Goal: Task Accomplishment & Management: Contribute content

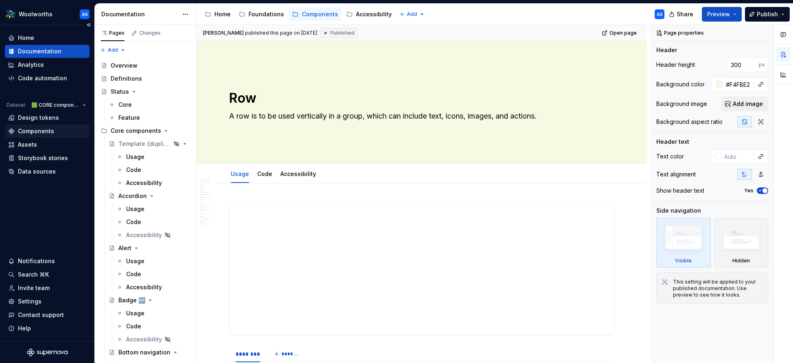
click at [59, 132] on div "Components" at bounding box center [47, 131] width 78 height 8
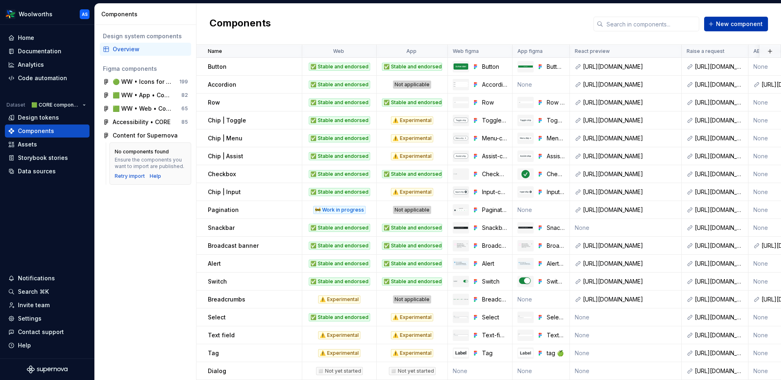
click at [700, 25] on span "New component" at bounding box center [739, 24] width 47 height 8
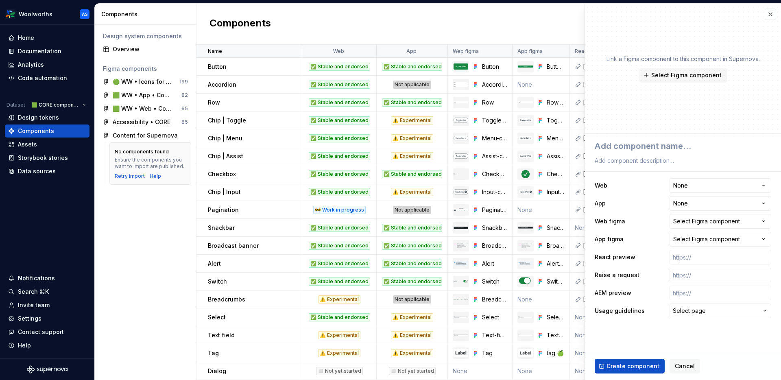
type textarea "*"
type textarea "B"
type textarea "*"
type textarea "Bo"
type textarea "*"
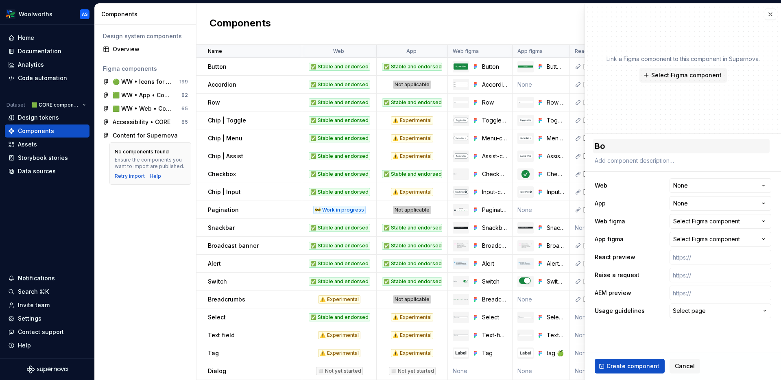
type textarea "Bot"
type textarea "*"
type textarea "Bott"
type textarea "*"
type textarea "Botto"
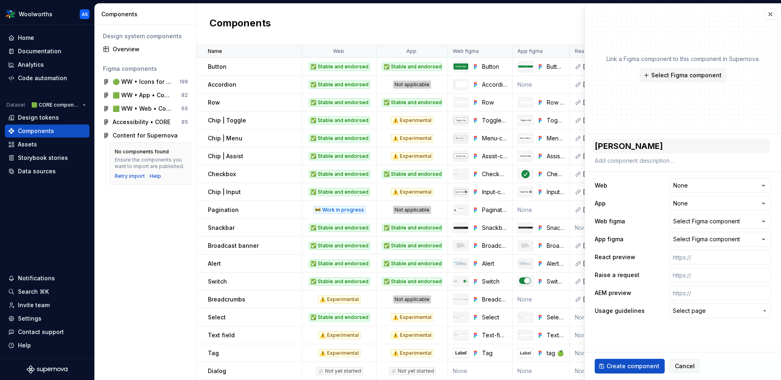
type textarea "*"
type textarea "Bottom"
type textarea "*"
type textarea "Bottom"
type textarea "*"
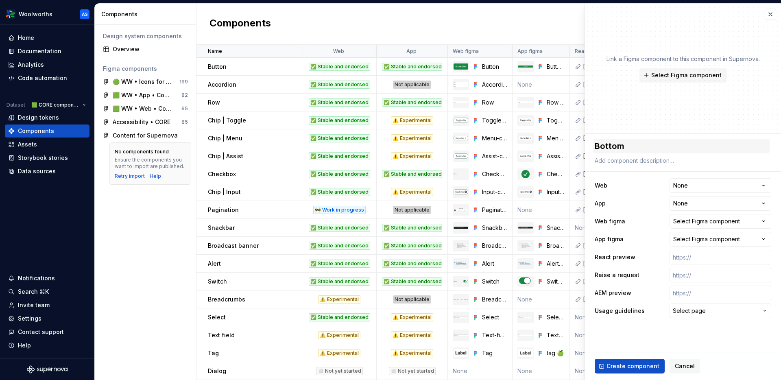
type textarea "Bottom s"
type textarea "*"
type textarea "Bottom she"
type textarea "*"
type textarea "Bottom shee"
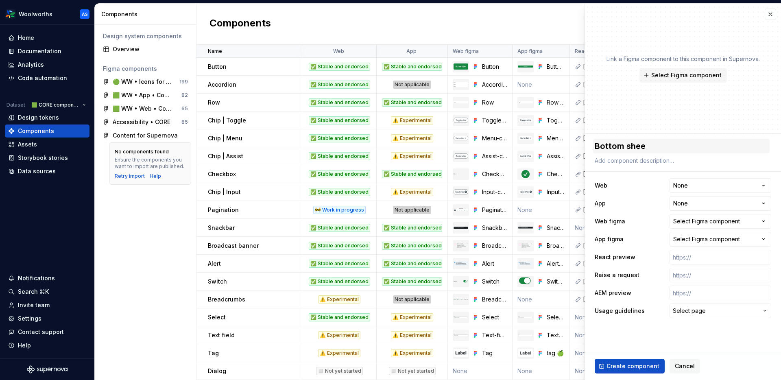
type textarea "*"
type textarea "Bottom sheet"
click at [700, 183] on html "Woolworths AS Home Documentation Analytics Code automation Dataset 🟩 CORE compo…" at bounding box center [390, 190] width 781 height 380
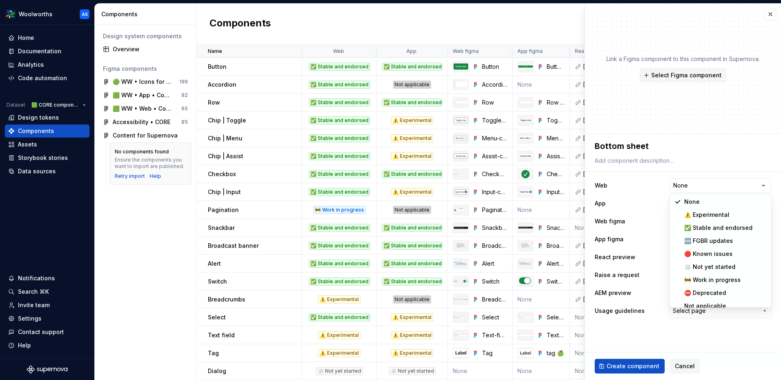
select select "**********"
type textarea "*"
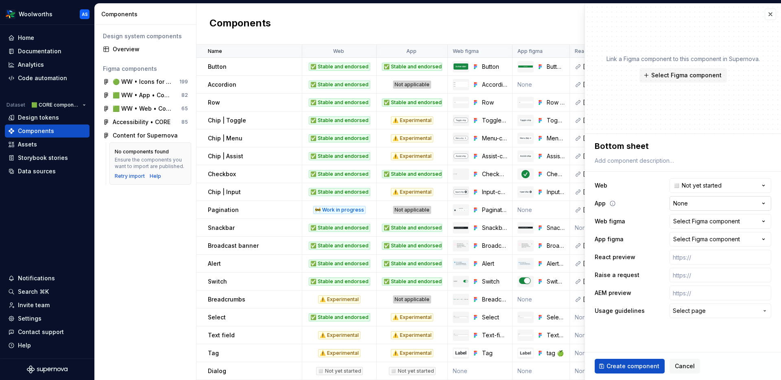
click at [700, 201] on html "Woolworths AS Home Documentation Analytics Code automation Dataset 🟩 CORE compo…" at bounding box center [390, 190] width 781 height 380
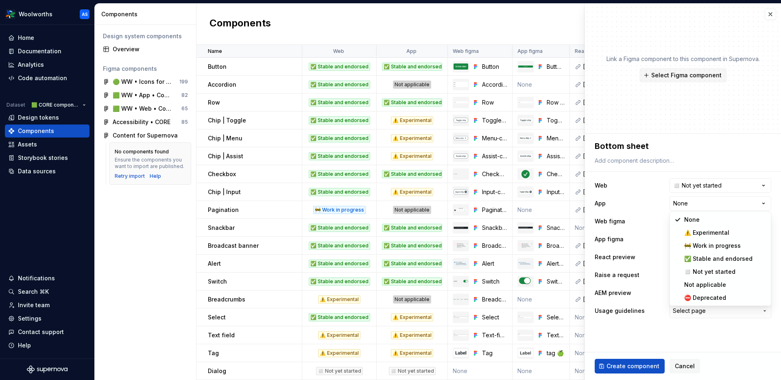
select select "**********"
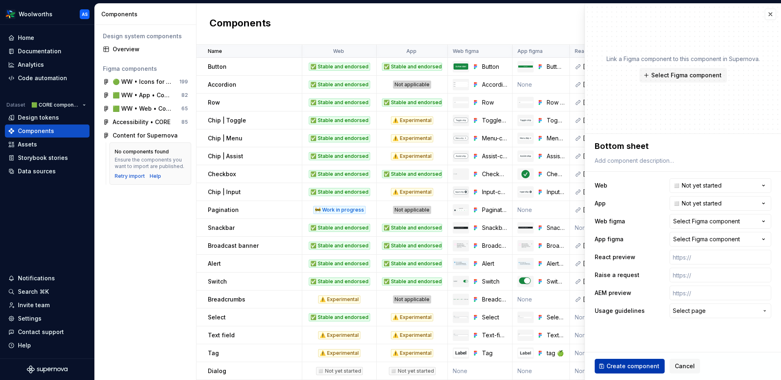
click at [650, 350] on span "Create component" at bounding box center [633, 366] width 53 height 8
type textarea "*"
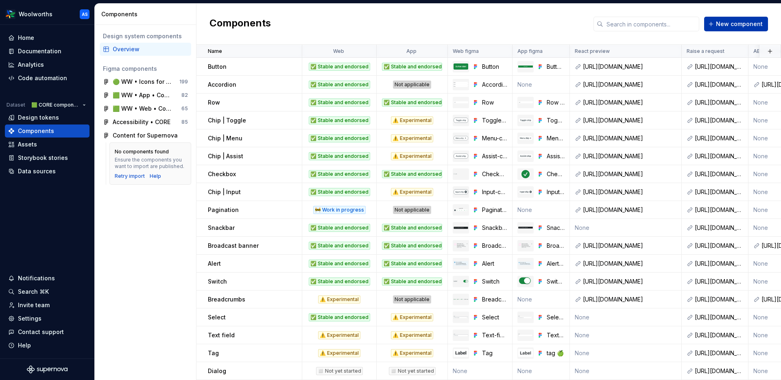
click at [700, 23] on span "New component" at bounding box center [739, 24] width 47 height 8
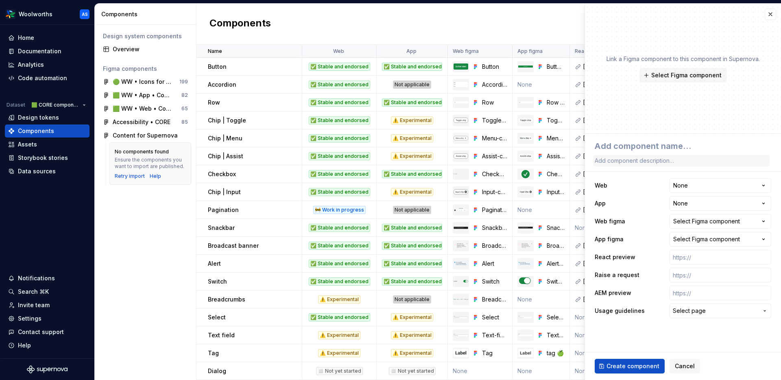
type textarea "*"
type textarea "M"
type textarea "*"
type textarea "Mo"
type textarea "*"
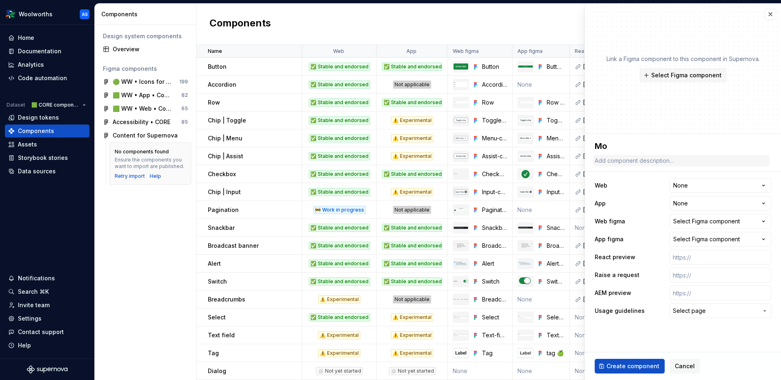
type textarea "Mod"
type textarea "*"
type textarea "Moda"
type textarea "*"
type textarea "Modal"
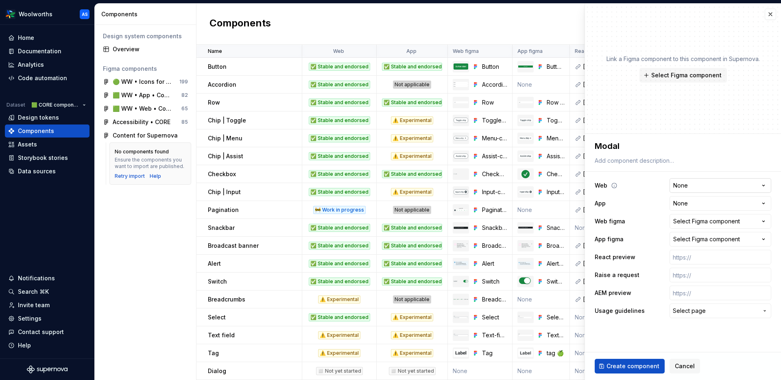
click at [700, 188] on html "Woolworths AS Home Documentation Analytics Code automation Dataset 🟩 CORE compo…" at bounding box center [390, 190] width 781 height 380
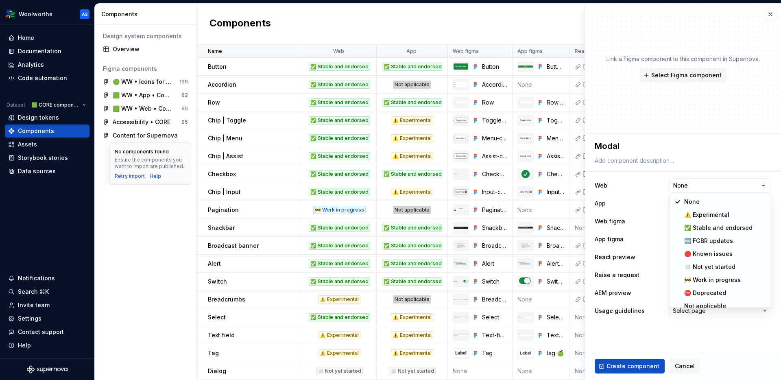
select select "**********"
type textarea "*"
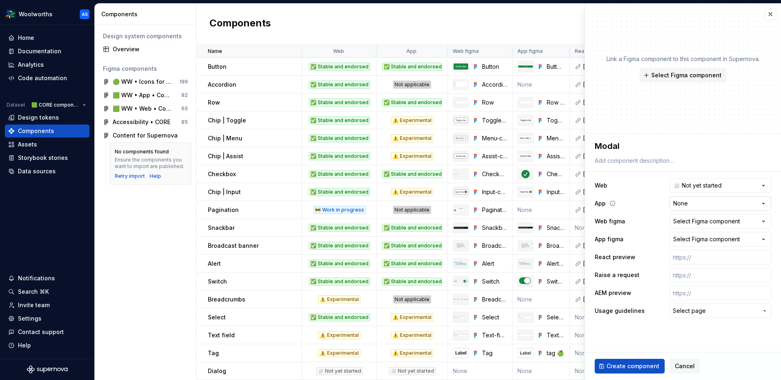
click at [695, 205] on html "Woolworths AS Home Documentation Analytics Code automation Dataset 🟩 CORE compo…" at bounding box center [390, 190] width 781 height 380
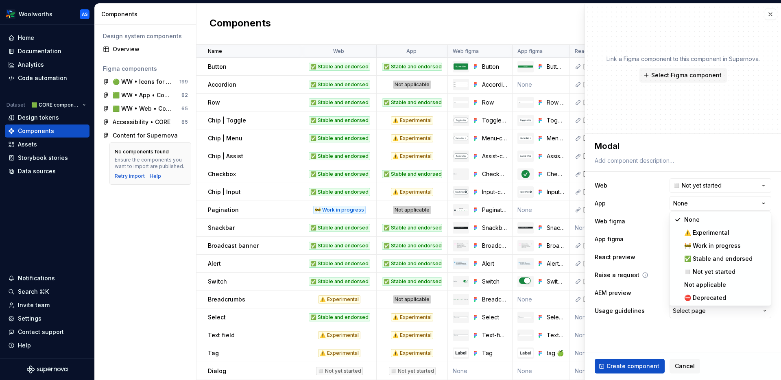
select select "**********"
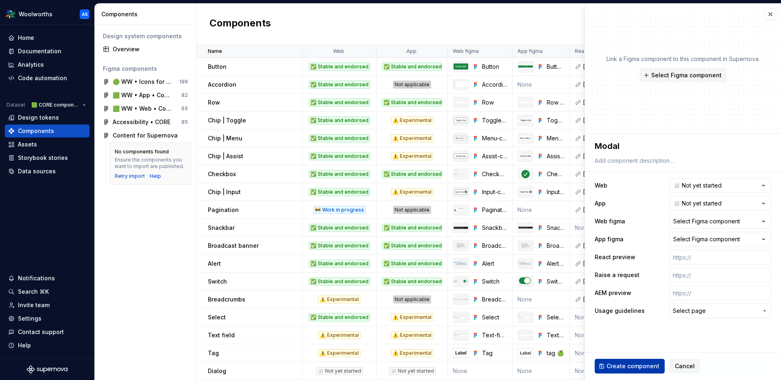
click at [649, 350] on span "Create component" at bounding box center [633, 366] width 53 height 8
type textarea "*"
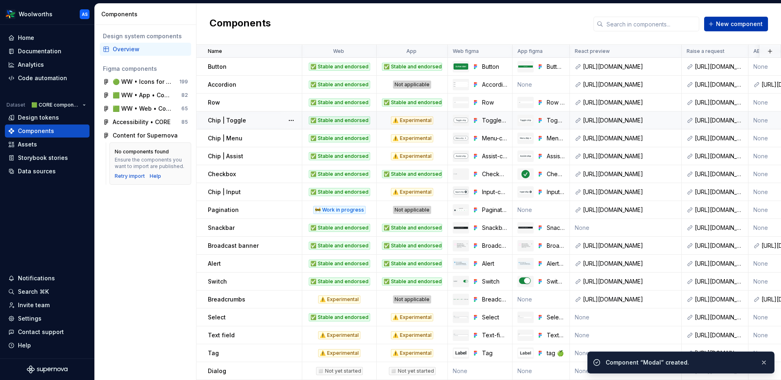
click at [700, 26] on span "New component" at bounding box center [739, 24] width 47 height 8
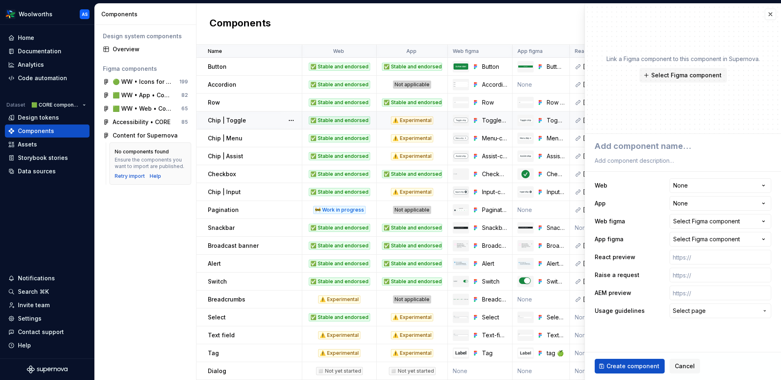
type textarea "*"
type textarea "S"
type textarea "*"
type textarea "Se"
type textarea "*"
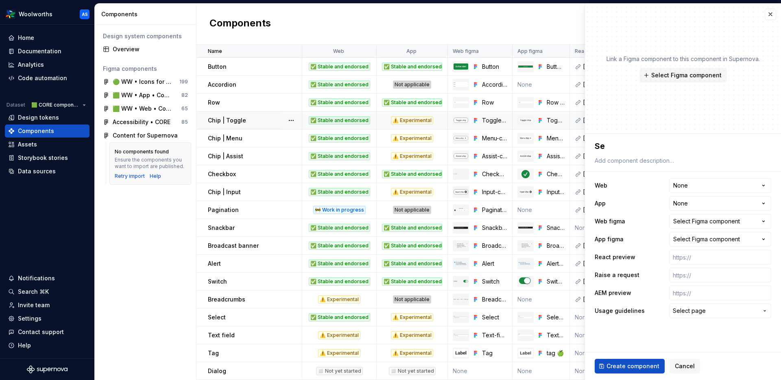
type textarea "Seg"
type textarea "*"
type textarea "Segm"
type textarea "*"
type textarea "Segme"
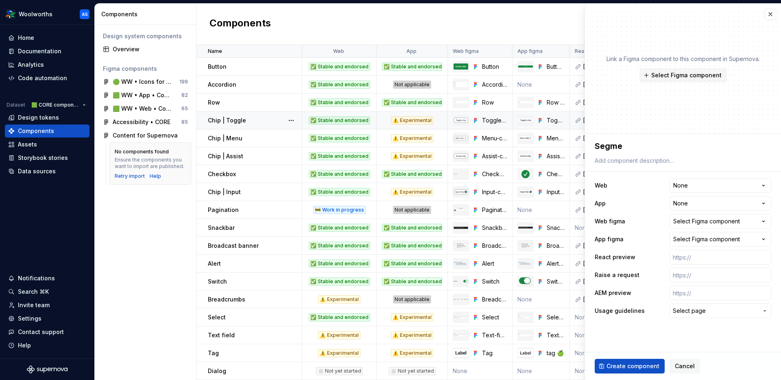
type textarea "*"
type textarea "Segmen"
type textarea "*"
type textarea "Segment"
type textarea "*"
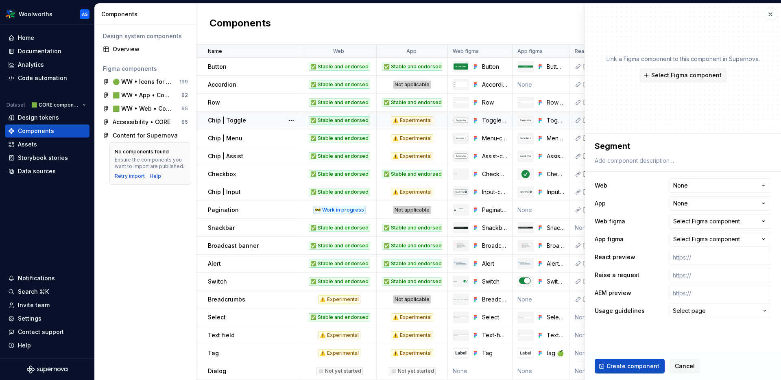
type textarea "Segmente"
type textarea "*"
type textarea "Segmented"
type textarea "*"
type textarea "Segmented"
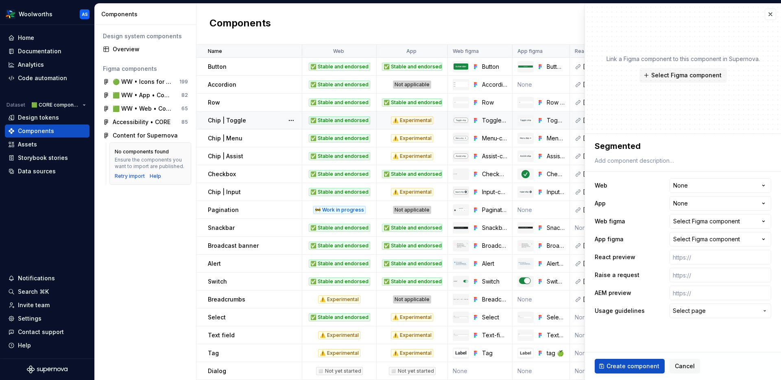
type textarea "*"
type textarea "Segmented c"
type textarea "*"
type textarea "Segmented co"
type textarea "*"
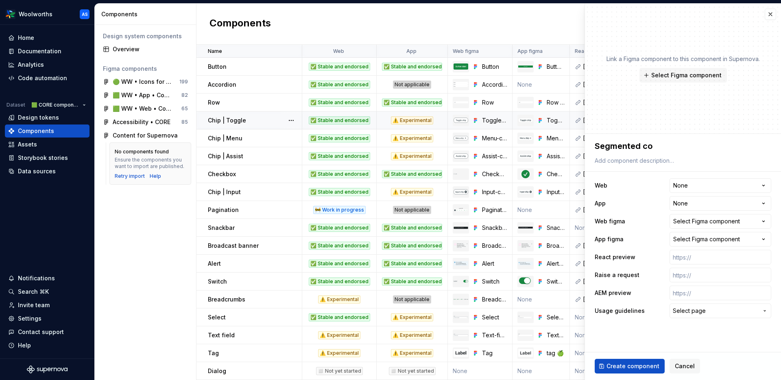
type textarea "Segmented con"
type textarea "*"
type textarea "Segmented cont"
type textarea "*"
type textarea "Segmented contr"
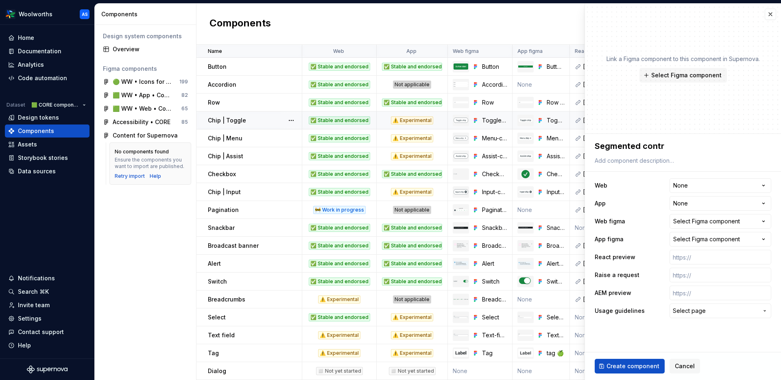
type textarea "*"
type textarea "Segmented contro"
type textarea "*"
type textarea "Segmented control"
click at [692, 182] on html "Woolworths AS Home Documentation Analytics Code automation Dataset 🟩 CORE compo…" at bounding box center [390, 190] width 781 height 380
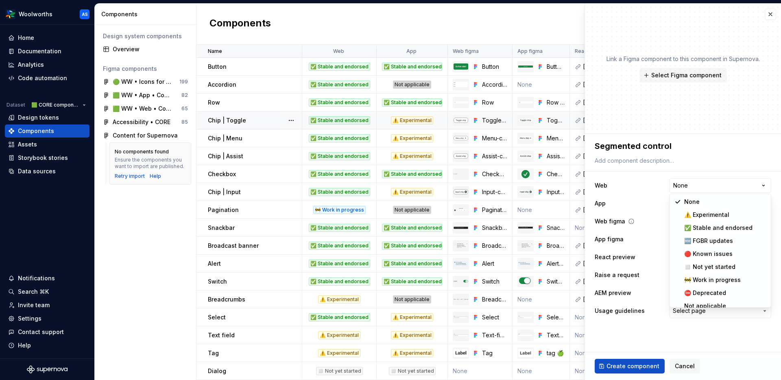
select select "**********"
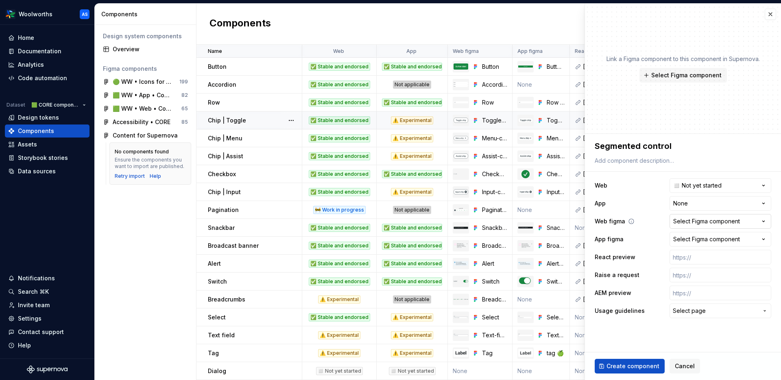
type textarea "*"
click at [689, 205] on html "Woolworths AS Home Documentation Analytics Code automation Dataset 🟩 CORE compo…" at bounding box center [390, 190] width 781 height 380
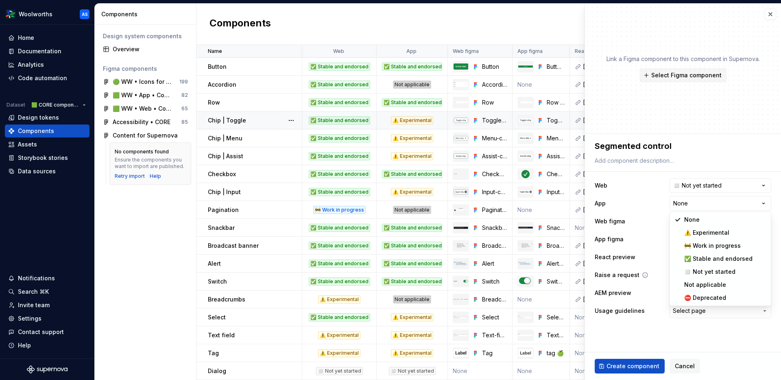
select select "**********"
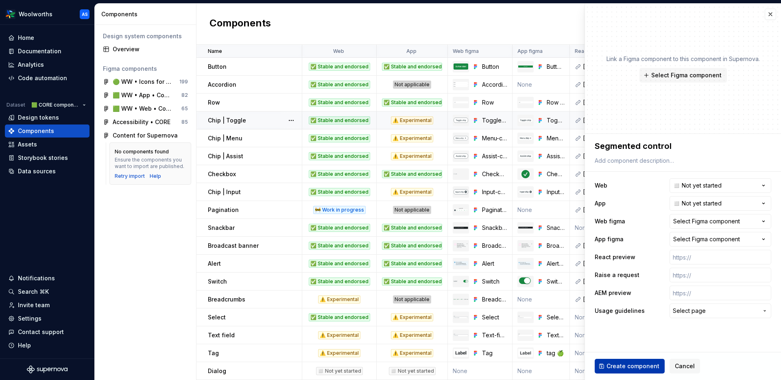
click at [630, 350] on span "Create component" at bounding box center [633, 366] width 53 height 8
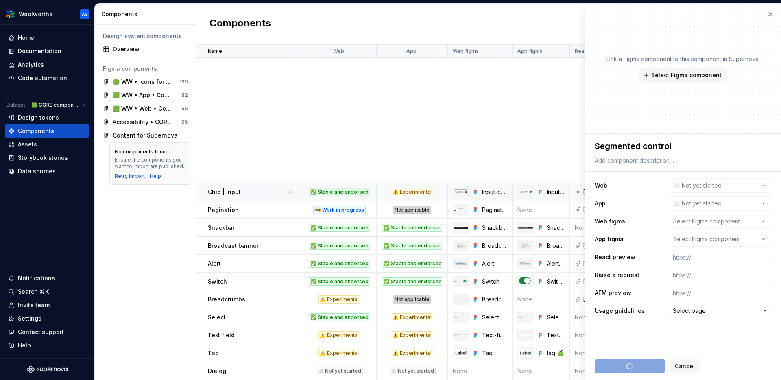
scroll to position [304, 0]
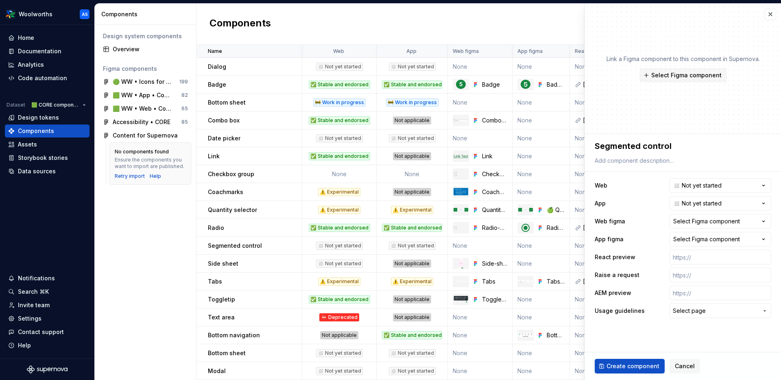
type textarea "*"
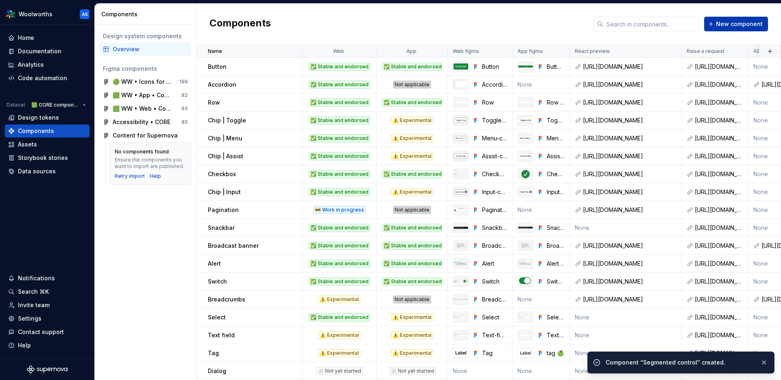
click at [700, 22] on span "New component" at bounding box center [739, 24] width 47 height 8
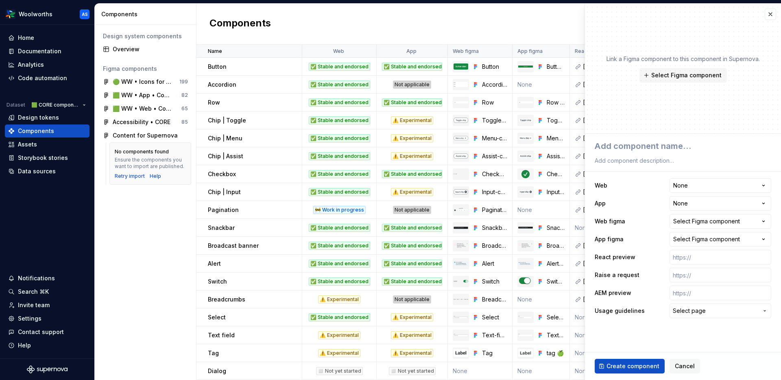
type textarea "*"
type textarea "d"
type textarea "*"
type textarea "di"
type textarea "*"
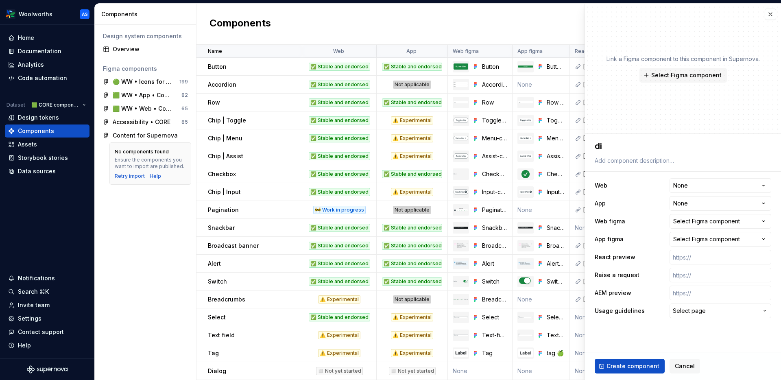
type textarea "dia"
type textarea "*"
type textarea "dial"
type textarea "*"
type textarea "dialo"
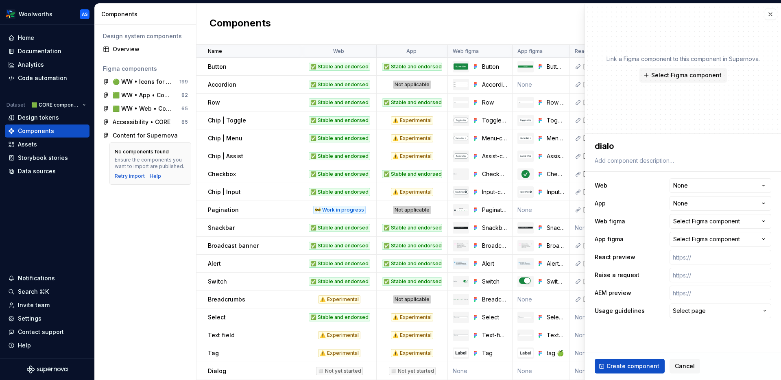
type textarea "*"
type textarea "dialog"
type textarea "*"
type textarea "D"
type textarea "*"
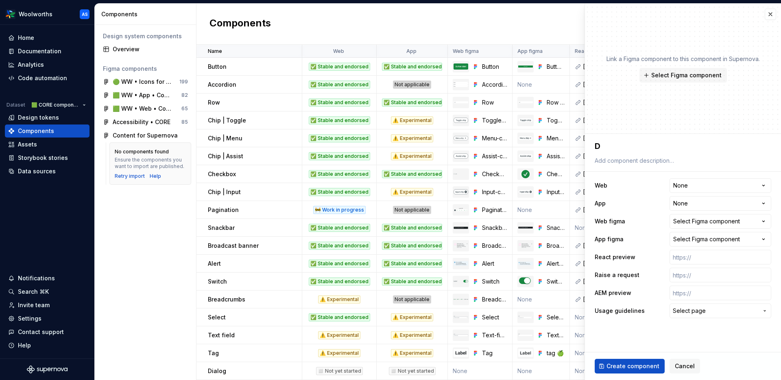
type textarea "Di"
type textarea "*"
type textarea "Dia"
type textarea "*"
type textarea "Dial"
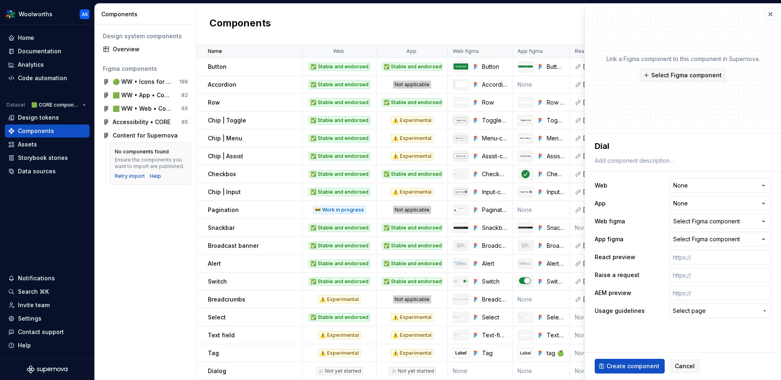
type textarea "*"
type textarea "Dialo"
type textarea "*"
type textarea "Dialog"
click at [700, 185] on html "Woolworths AS Home Documentation Analytics Code automation Dataset 🟩 CORE compo…" at bounding box center [390, 190] width 781 height 380
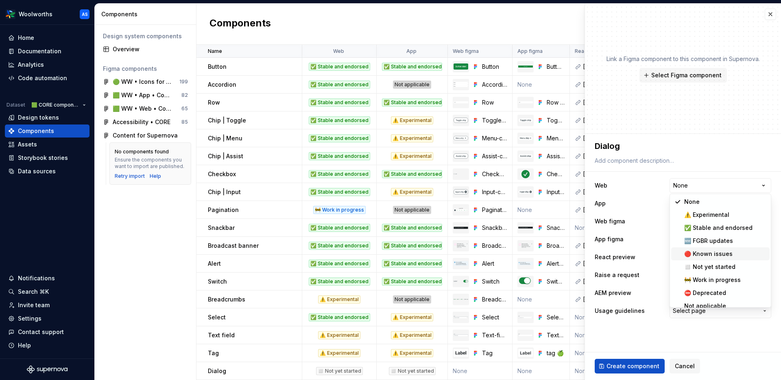
scroll to position [7, 0]
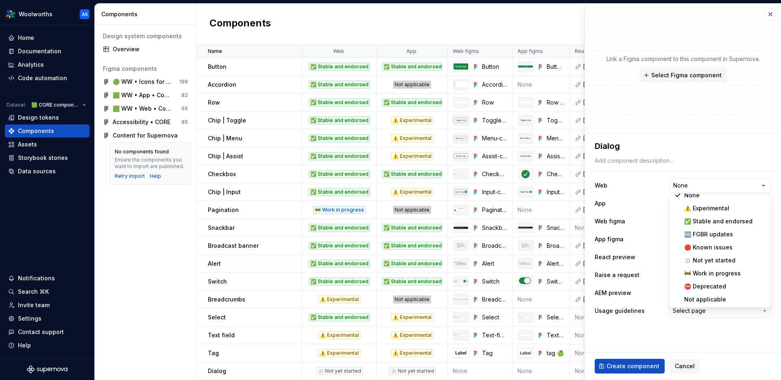
select select "**********"
type textarea "*"
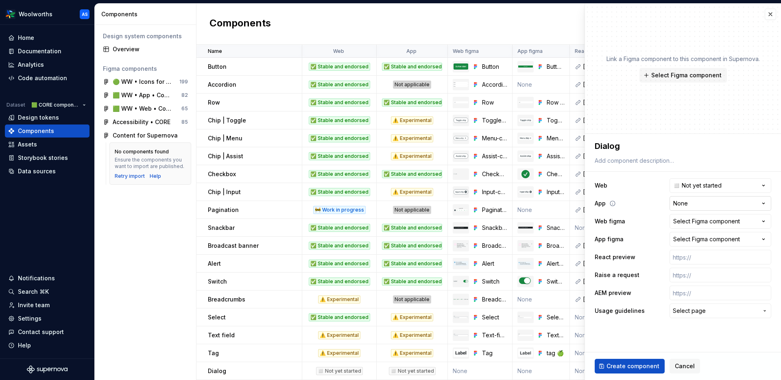
click at [700, 208] on html "Woolworths AS Home Documentation Analytics Code automation Dataset 🟩 CORE compo…" at bounding box center [390, 190] width 781 height 380
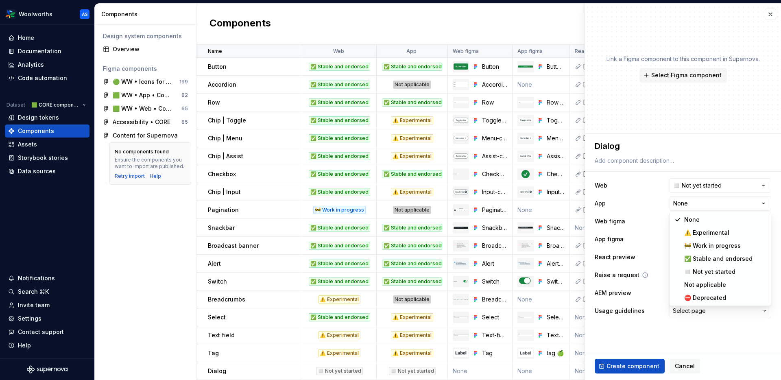
select select "**********"
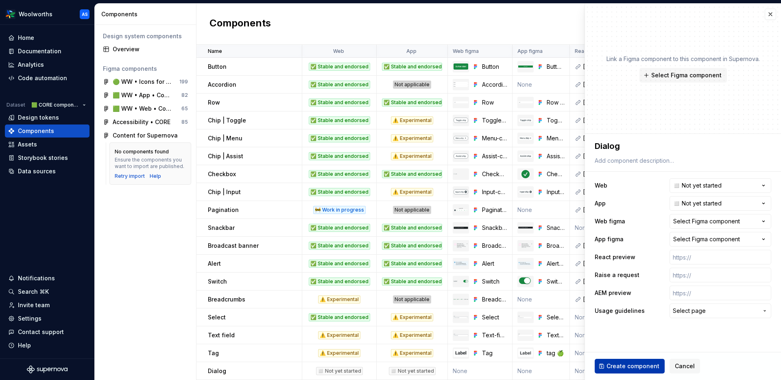
click at [641, 350] on span "Create component" at bounding box center [633, 366] width 53 height 8
type textarea "*"
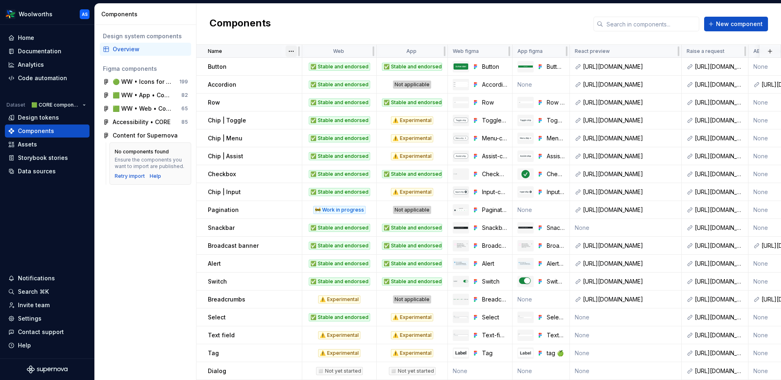
click at [294, 50] on html "Woolworths AS Home Documentation Analytics Code automation Dataset 🟩 CORE compo…" at bounding box center [390, 190] width 781 height 380
click at [328, 67] on div "Sort ascending" at bounding box center [327, 67] width 53 height 8
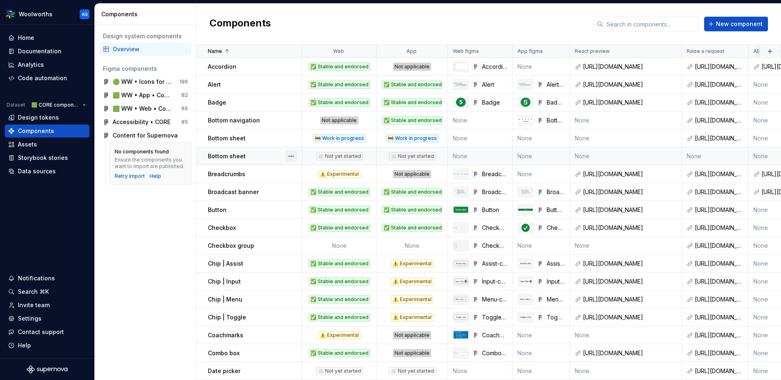
click at [293, 155] on button "button" at bounding box center [291, 156] width 11 height 11
click at [315, 191] on div "Delete component" at bounding box center [334, 189] width 67 height 8
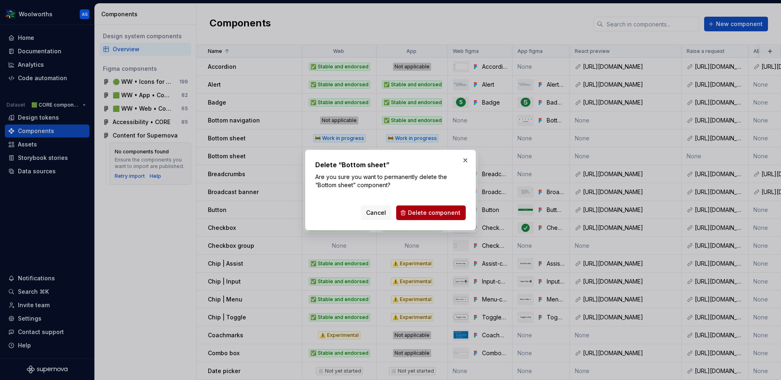
click at [432, 212] on span "Delete component" at bounding box center [434, 213] width 52 height 8
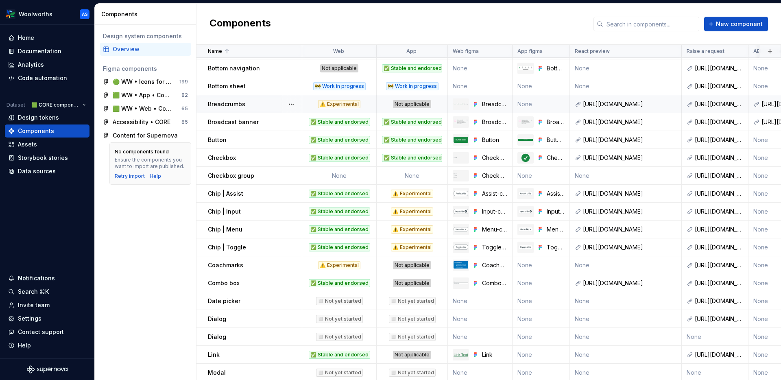
scroll to position [87, 0]
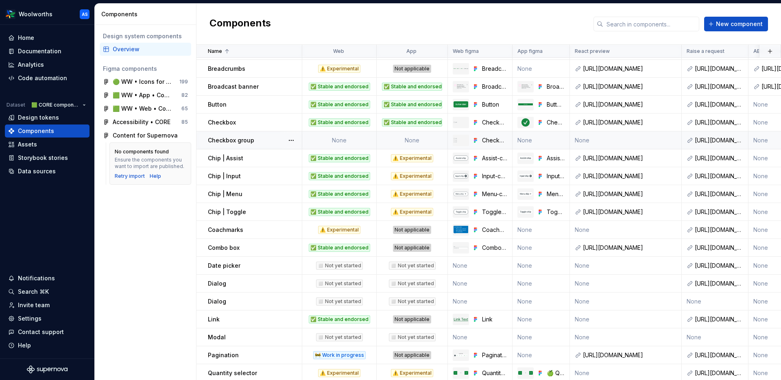
click at [340, 136] on td "None" at bounding box center [339, 140] width 74 height 18
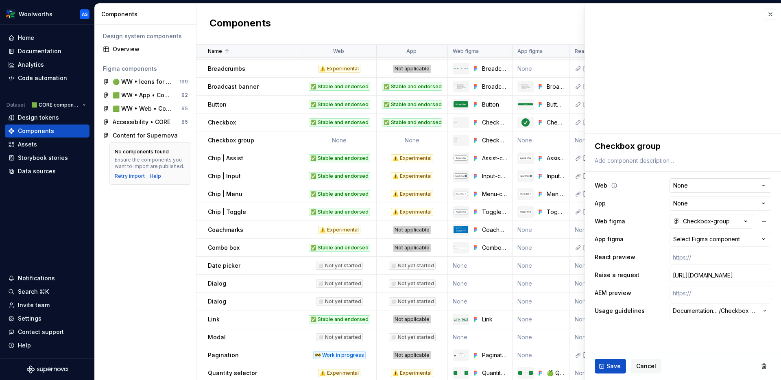
click at [700, 186] on html "Woolworths AS Home Documentation Analytics Code automation Dataset 🟩 CORE compo…" at bounding box center [390, 190] width 781 height 380
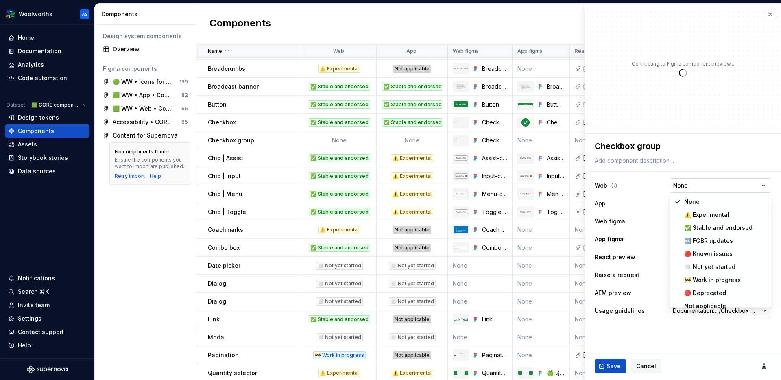
type textarea "*"
select select "**********"
type textarea "*"
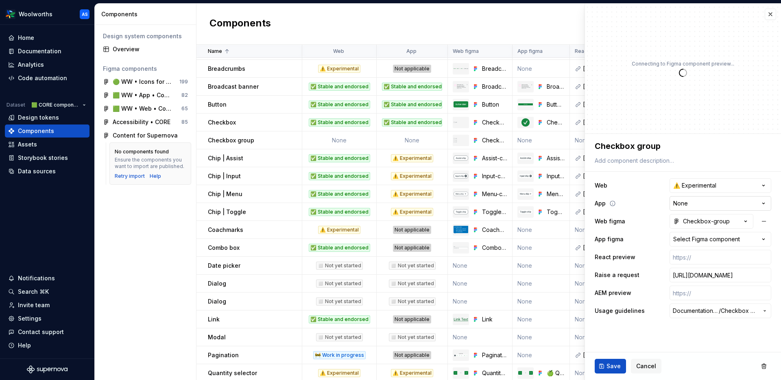
click at [699, 203] on html "Woolworths AS Home Documentation Analytics Code automation Dataset 🟩 CORE compo…" at bounding box center [390, 190] width 781 height 380
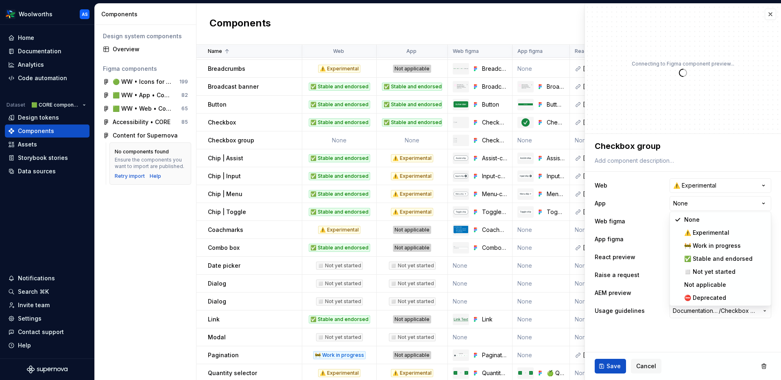
select select "**********"
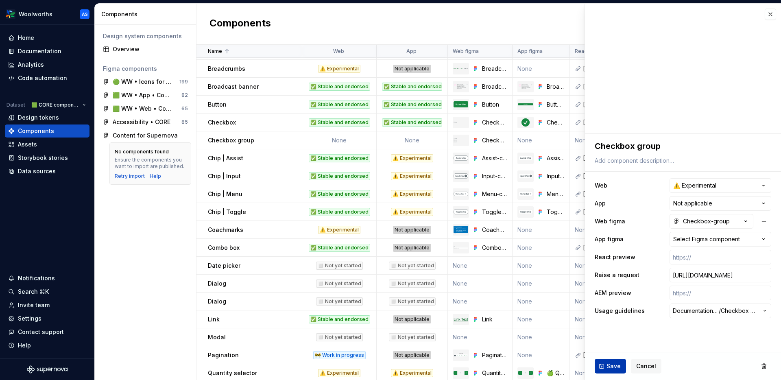
click at [611, 350] on span "Save" at bounding box center [614, 366] width 14 height 8
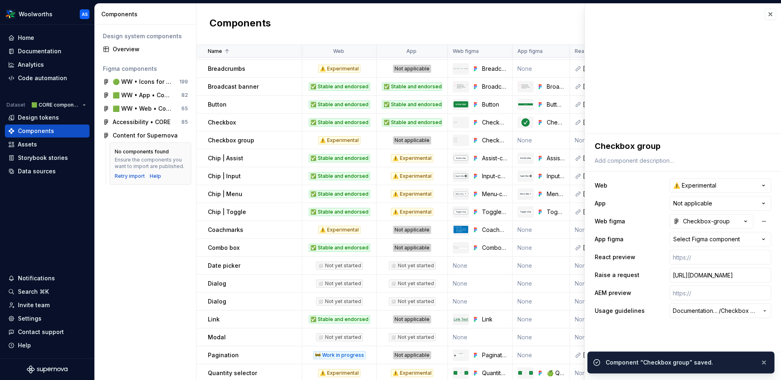
scroll to position [178, 0]
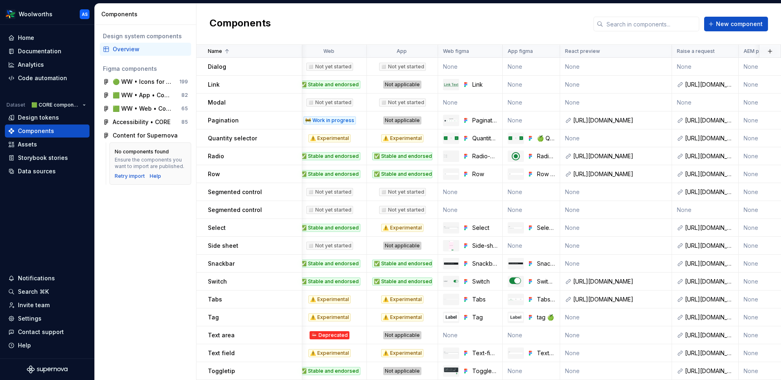
scroll to position [322, 0]
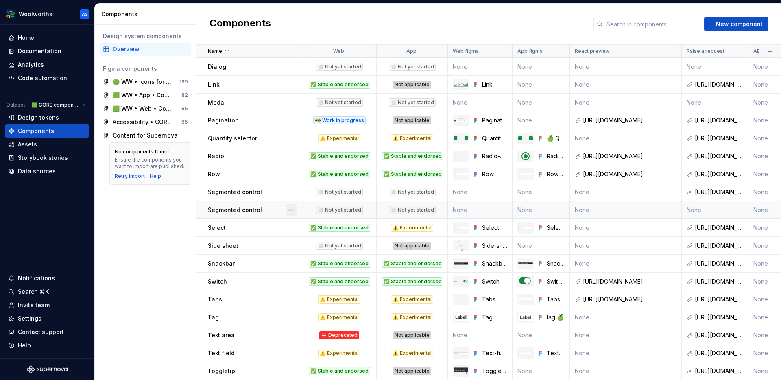
click at [292, 208] on button "button" at bounding box center [291, 209] width 11 height 11
click at [319, 243] on div "Delete component" at bounding box center [334, 242] width 67 height 8
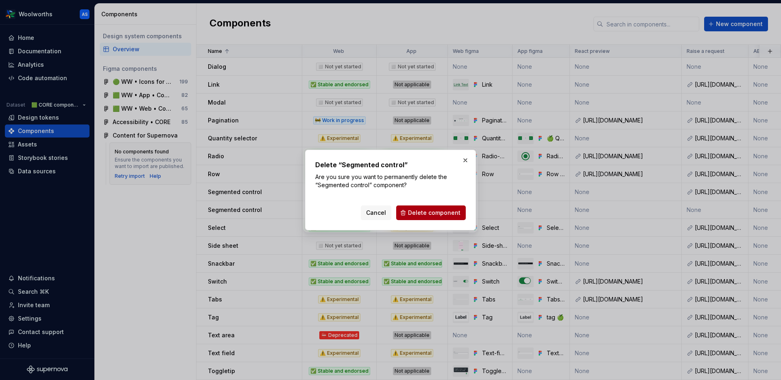
click at [445, 207] on button "Delete component" at bounding box center [431, 213] width 70 height 15
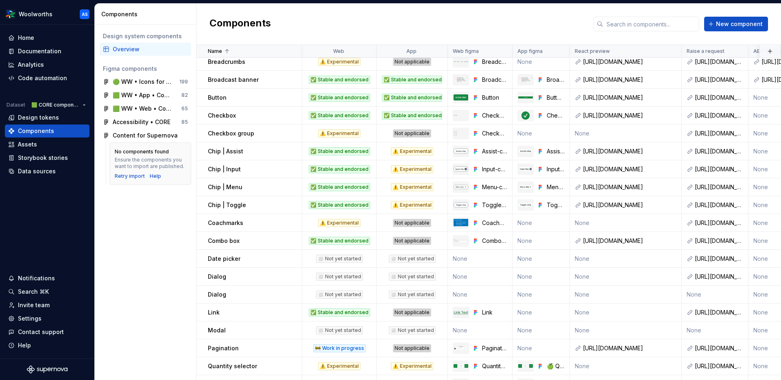
scroll to position [166, 0]
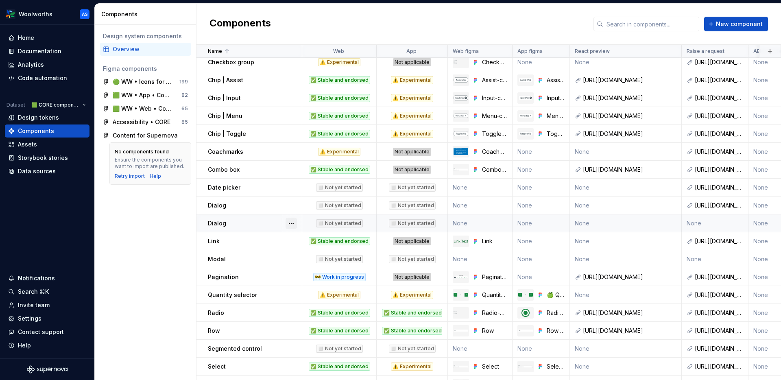
click at [291, 224] on button "button" at bounding box center [291, 223] width 11 height 11
click at [322, 254] on div "Delete component" at bounding box center [334, 256] width 67 height 8
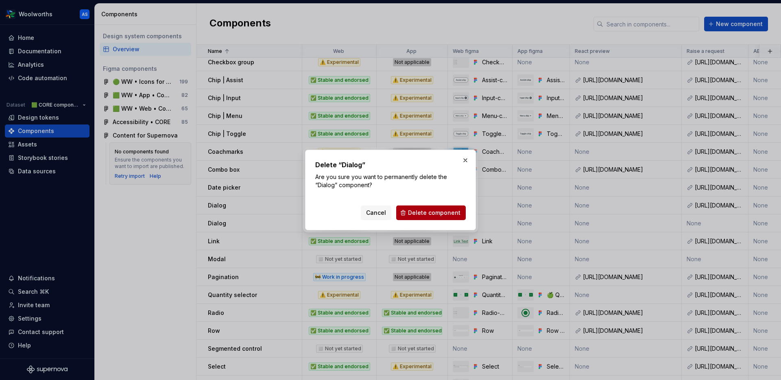
click at [428, 210] on span "Delete component" at bounding box center [434, 213] width 52 height 8
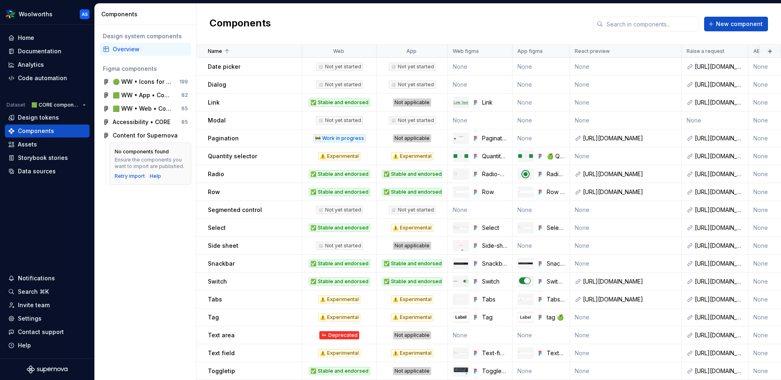
scroll to position [0, 0]
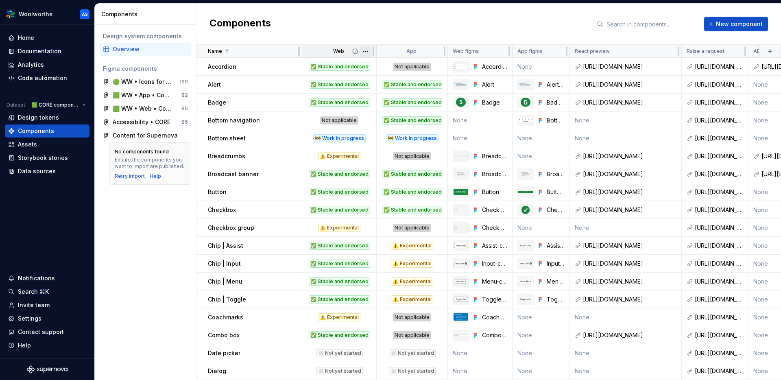
click at [366, 52] on html "Woolworths AS Home Documentation Analytics Code automation Dataset 🟩 CORE compo…" at bounding box center [390, 190] width 781 height 380
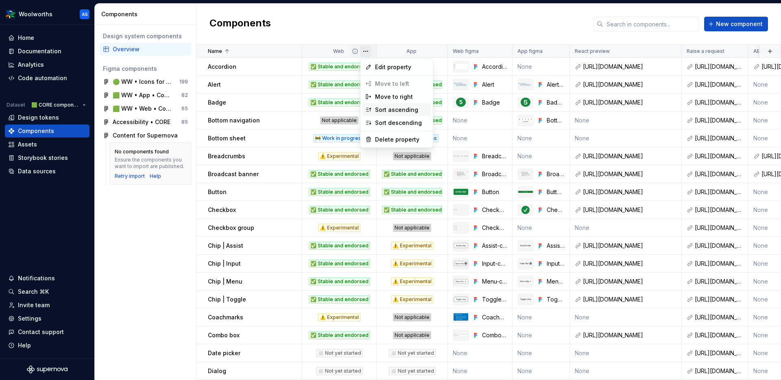
click at [390, 106] on div "Sort ascending" at bounding box center [401, 110] width 53 height 8
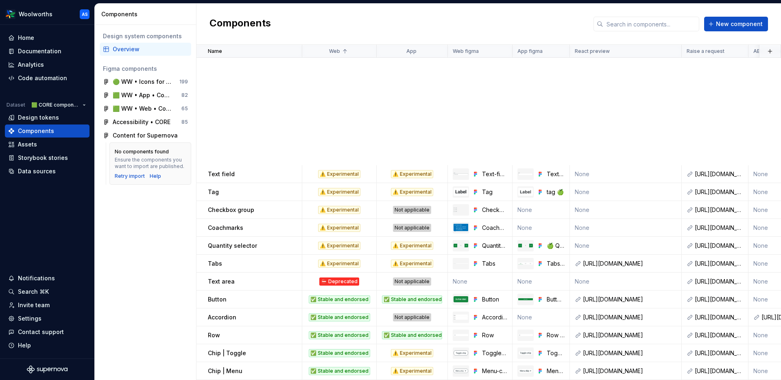
scroll to position [287, 0]
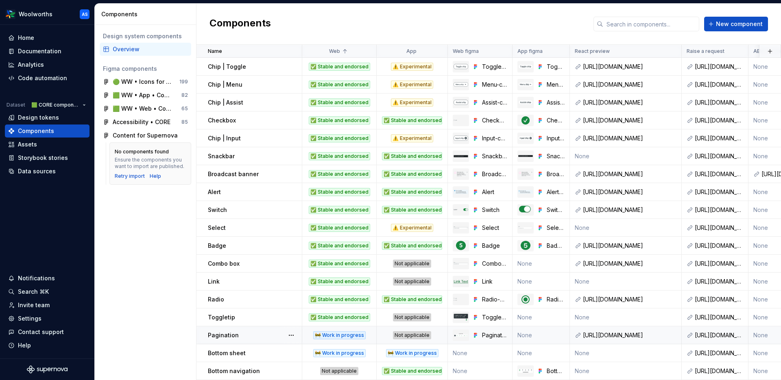
click at [351, 331] on div "🚧 Work in progress" at bounding box center [339, 335] width 52 height 8
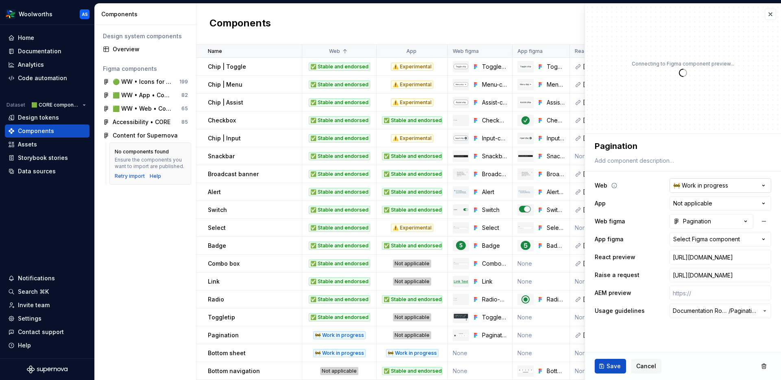
click at [700, 183] on html "Woolworths AS Home Documentation Analytics Code automation Dataset 🟩 CORE compo…" at bounding box center [390, 190] width 781 height 380
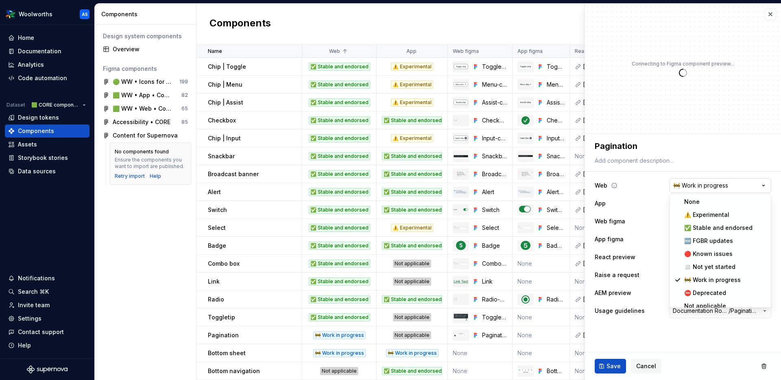
type textarea "*"
select select "**********"
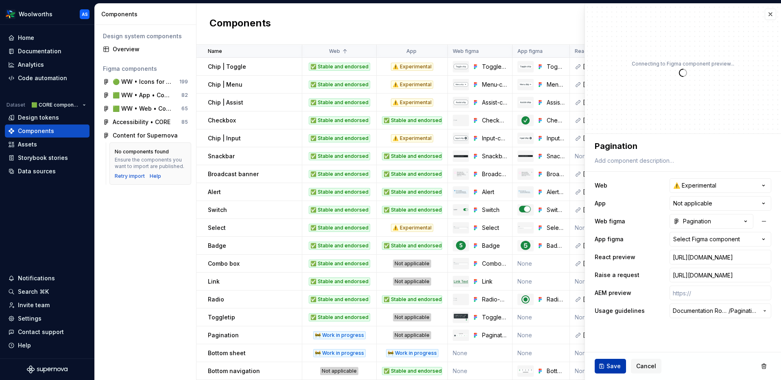
click at [617, 350] on span "Save" at bounding box center [614, 366] width 14 height 8
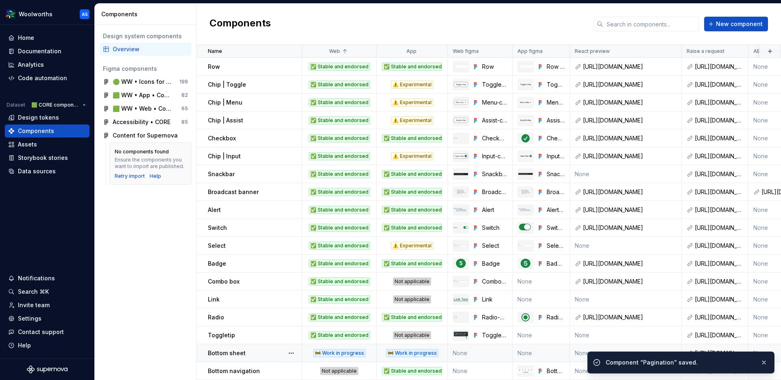
click at [361, 349] on div "🚧 Work in progress" at bounding box center [339, 353] width 52 height 8
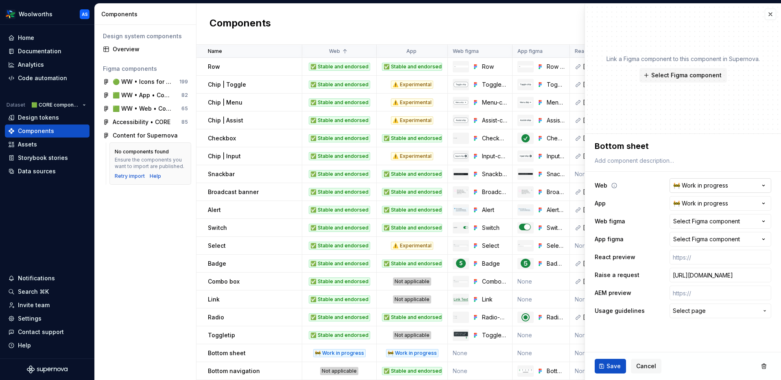
type textarea "*"
click at [698, 185] on html "Woolworths AS Home Documentation Analytics Code automation Dataset 🟩 CORE compo…" at bounding box center [390, 190] width 781 height 380
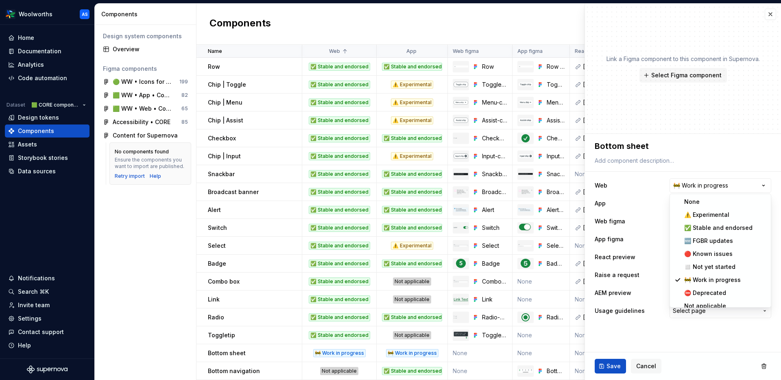
select select "**********"
type textarea "*"
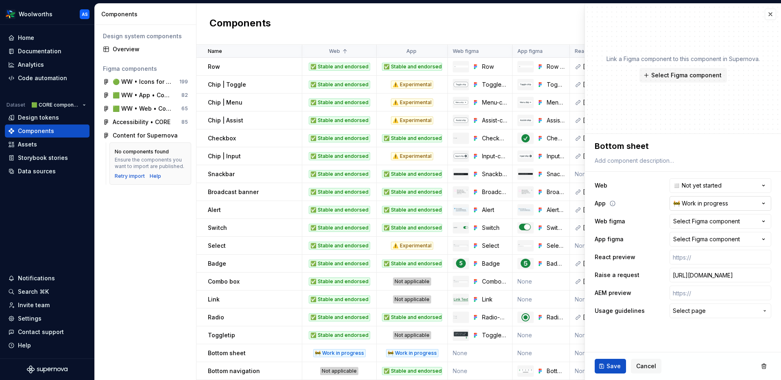
click at [692, 202] on html "Woolworths AS Home Documentation Analytics Code automation Dataset 🟩 CORE compo…" at bounding box center [390, 190] width 781 height 380
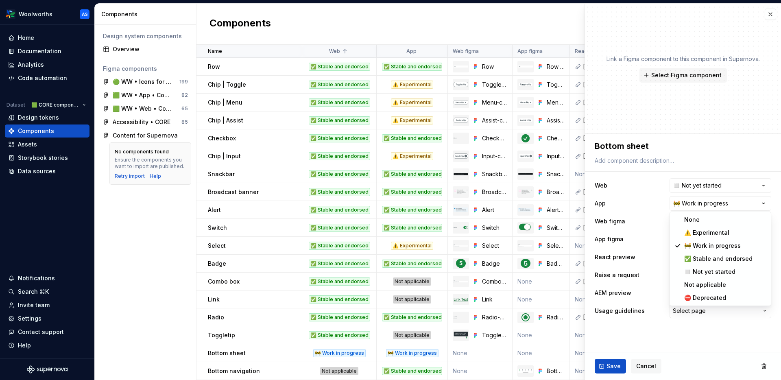
select select "**********"
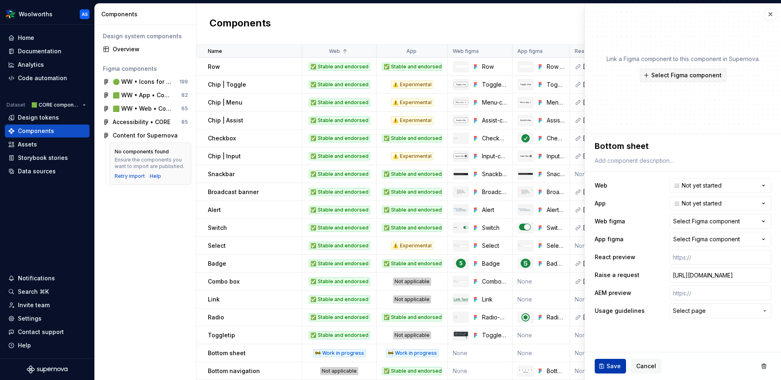
click at [612, 350] on span "Save" at bounding box center [614, 366] width 14 height 8
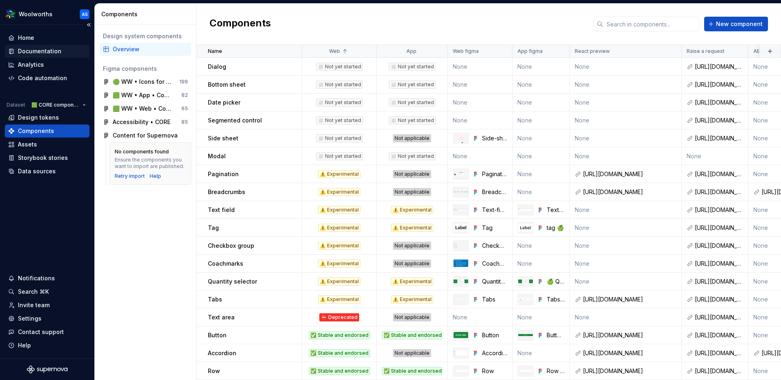
click at [58, 50] on div "Documentation" at bounding box center [40, 51] width 44 height 8
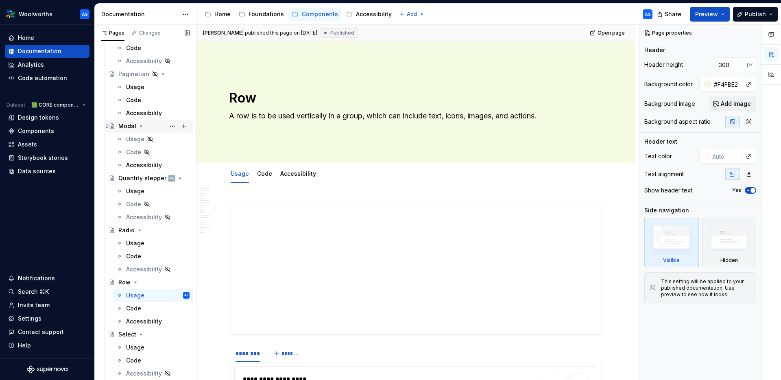
scroll to position [751, 0]
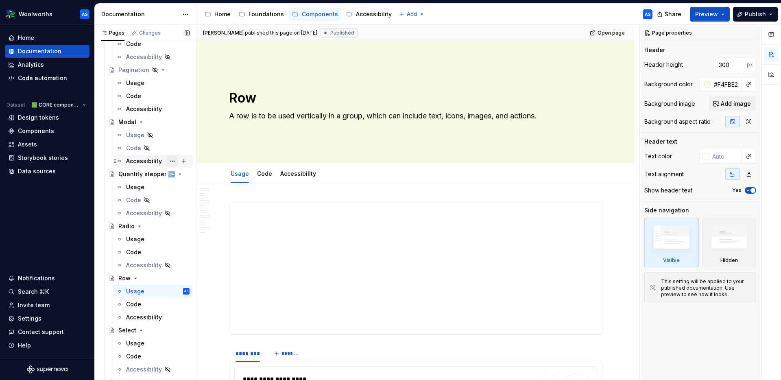
click at [173, 160] on button "Page tree" at bounding box center [172, 160] width 11 height 11
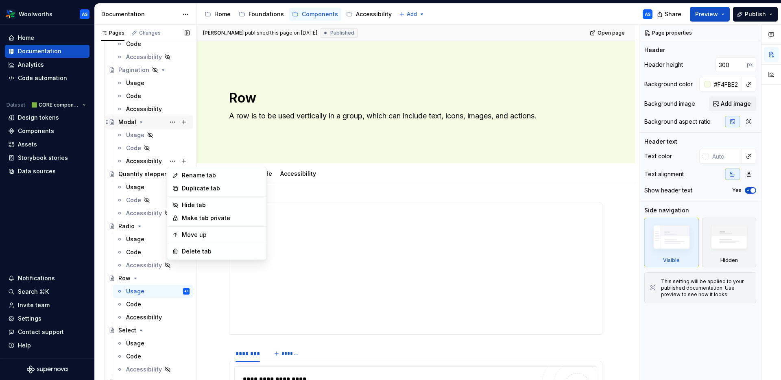
click at [157, 125] on div "Pages Changes Add Accessibility guide for tree Page tree. Navigate the tree wit…" at bounding box center [145, 204] width 102 height 359
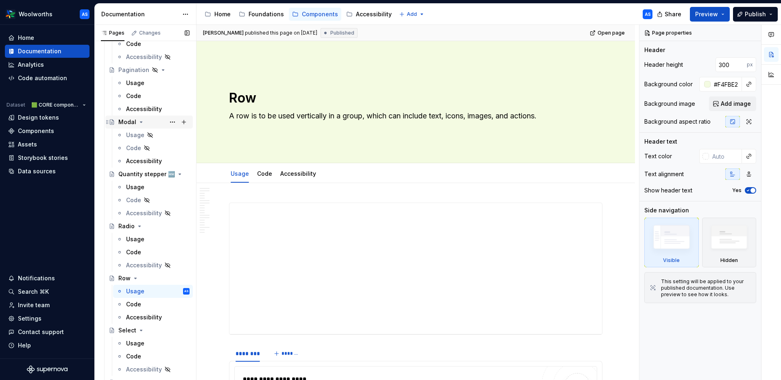
click at [130, 122] on div "Modal" at bounding box center [127, 122] width 18 height 8
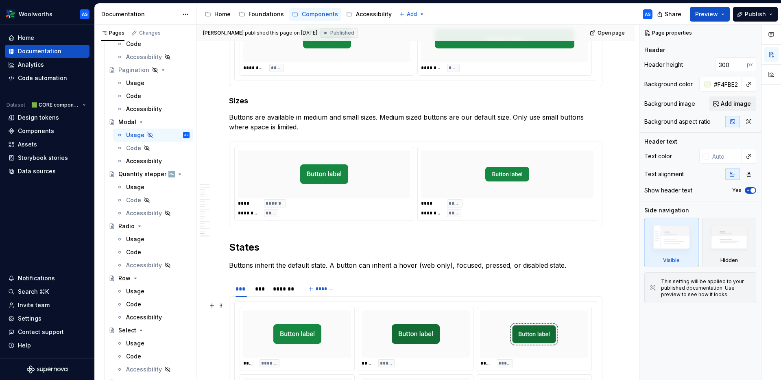
scroll to position [2233, 0]
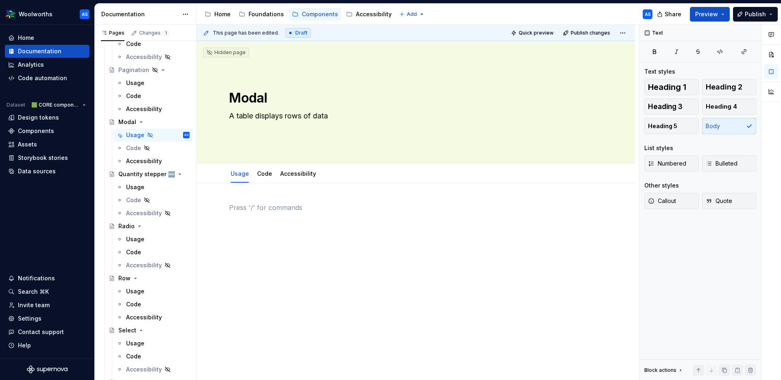
scroll to position [0, 0]
click at [267, 173] on link "Code" at bounding box center [264, 173] width 15 height 7
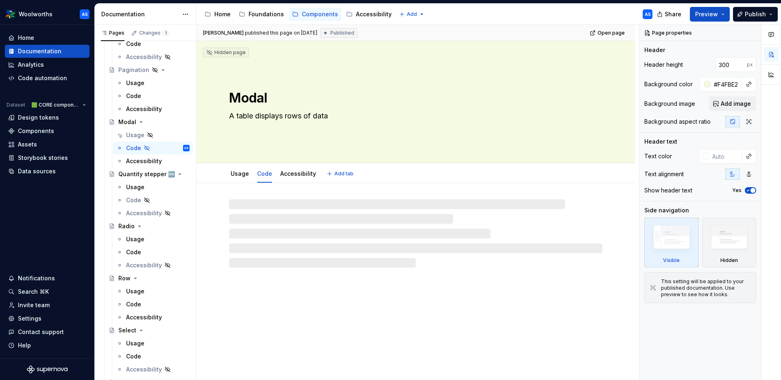
click at [291, 118] on textarea "A table displays rows of data" at bounding box center [414, 115] width 374 height 13
click at [303, 118] on textarea "A table displays rows of data" at bounding box center [414, 115] width 374 height 13
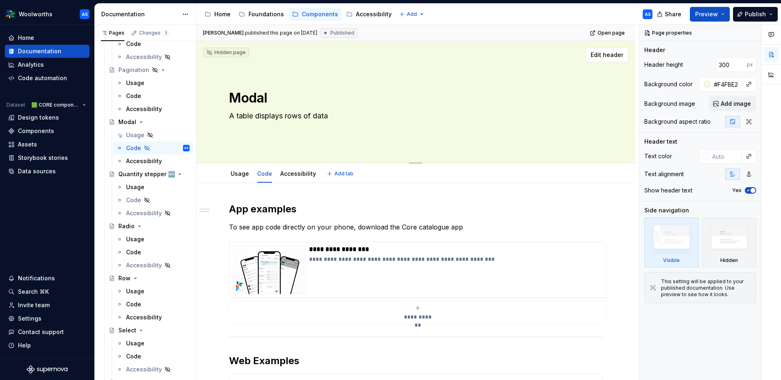
type textarea "*"
click at [300, 173] on link "Accessibility" at bounding box center [298, 173] width 36 height 7
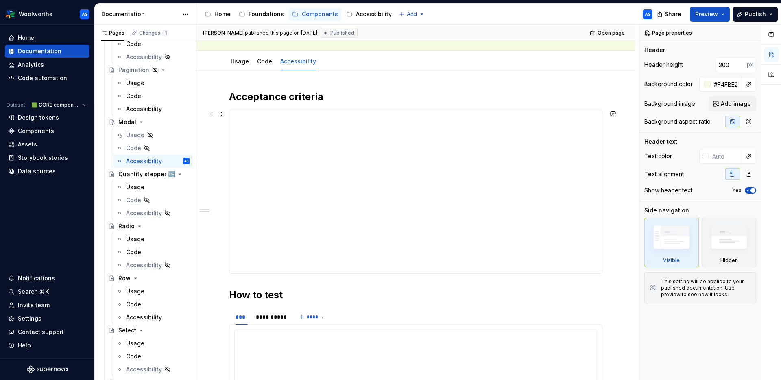
scroll to position [112, 0]
click at [173, 161] on button "Page tree" at bounding box center [172, 160] width 11 height 11
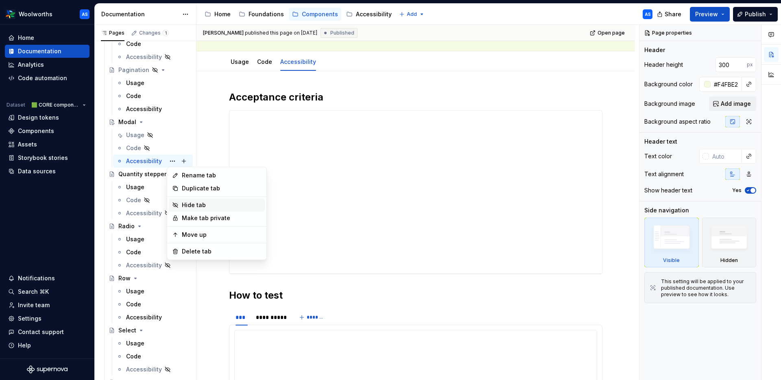
click at [197, 205] on div "Hide tab" at bounding box center [222, 205] width 80 height 8
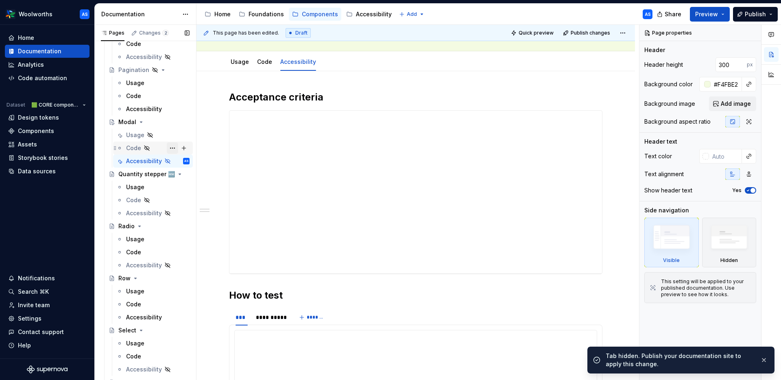
scroll to position [727, 0]
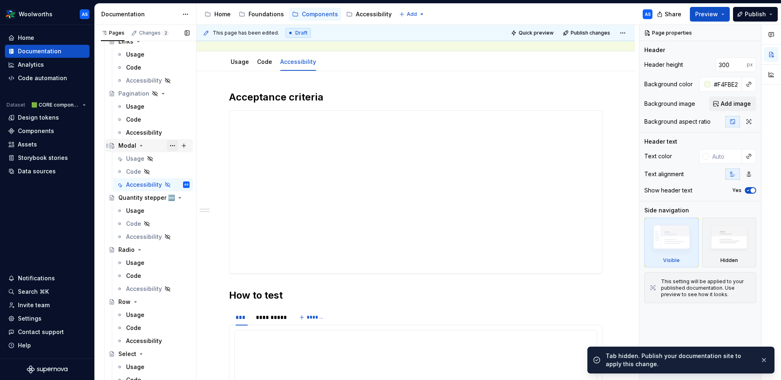
click at [173, 145] on button "Page tree" at bounding box center [172, 145] width 11 height 11
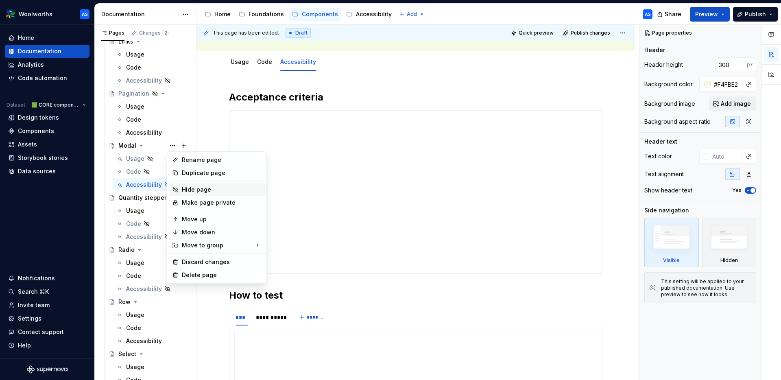
click at [199, 188] on div "Hide page" at bounding box center [222, 190] width 80 height 8
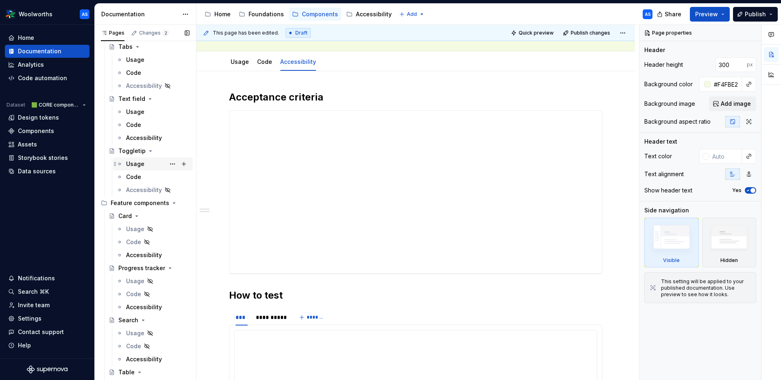
scroll to position [1240, 0]
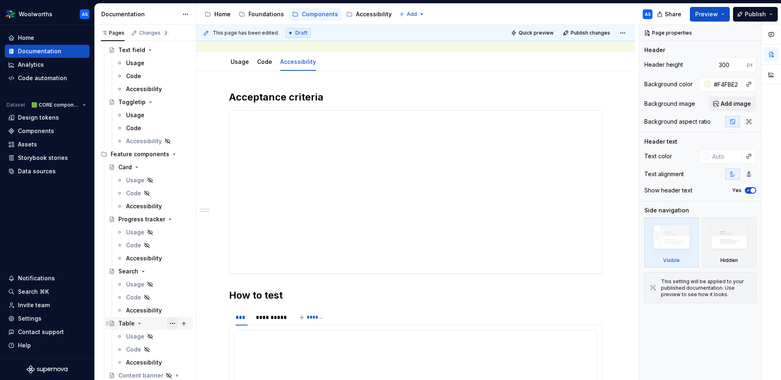
click at [173, 323] on button "Page tree" at bounding box center [172, 323] width 11 height 11
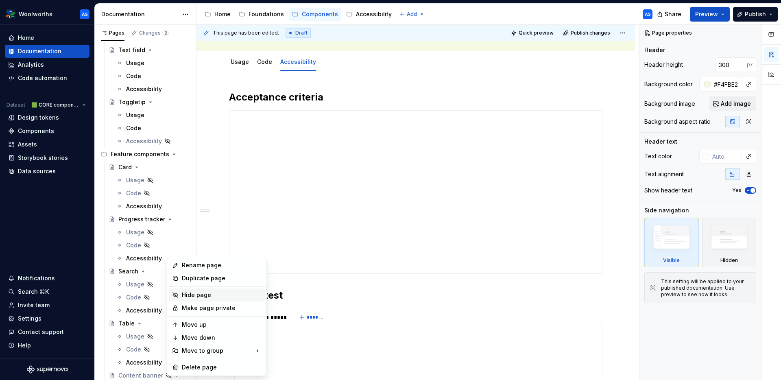
click at [201, 293] on div "Hide page" at bounding box center [222, 295] width 80 height 8
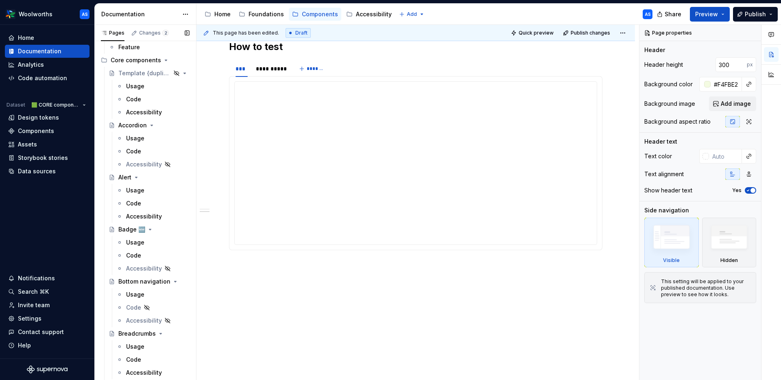
scroll to position [0, 0]
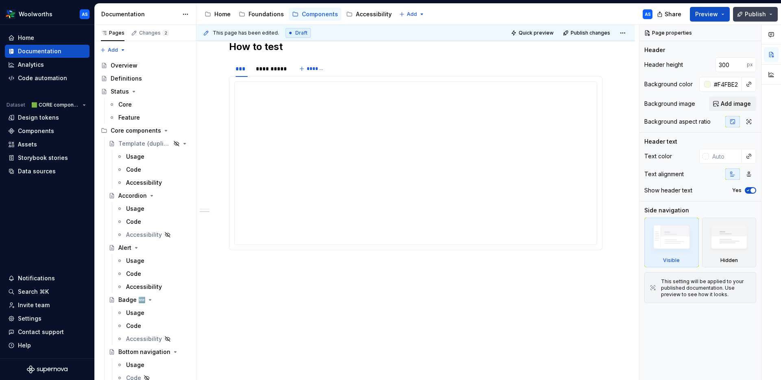
click at [700, 14] on span "Publish" at bounding box center [755, 14] width 21 height 8
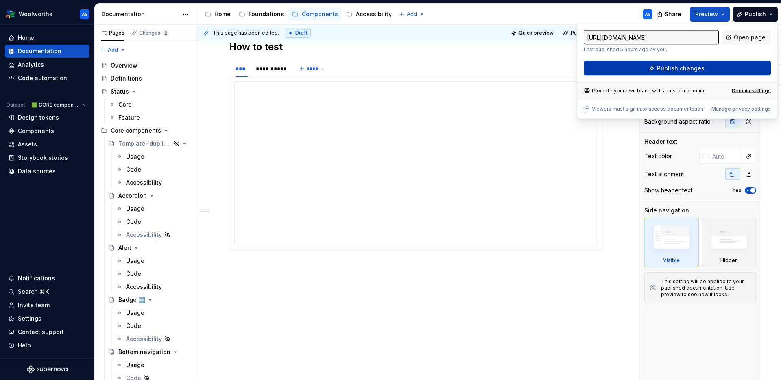
click at [700, 67] on button "Publish changes" at bounding box center [677, 68] width 187 height 15
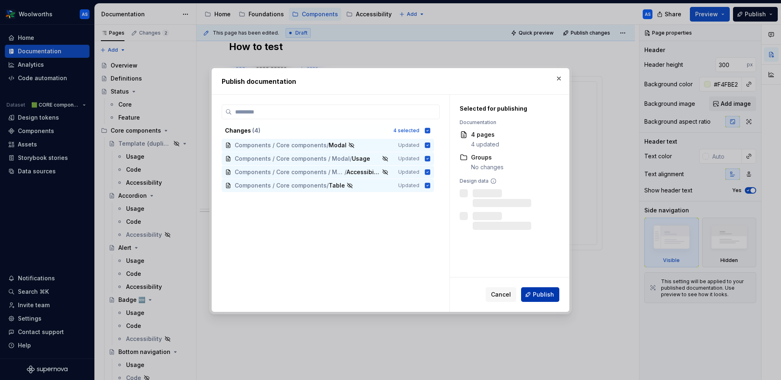
click at [554, 295] on span "Publish" at bounding box center [543, 295] width 21 height 8
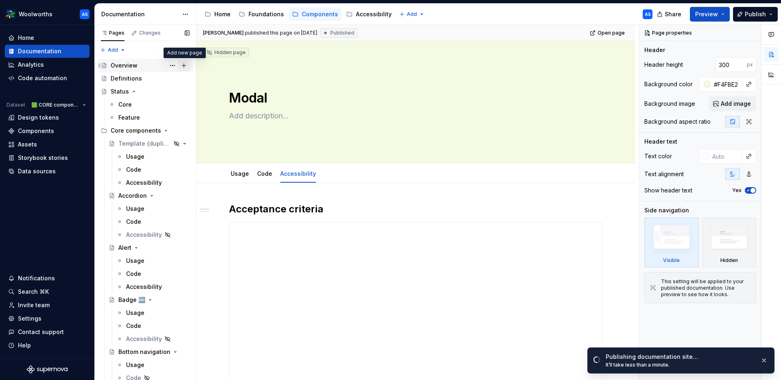
click at [185, 66] on button "Page tree" at bounding box center [183, 65] width 11 height 11
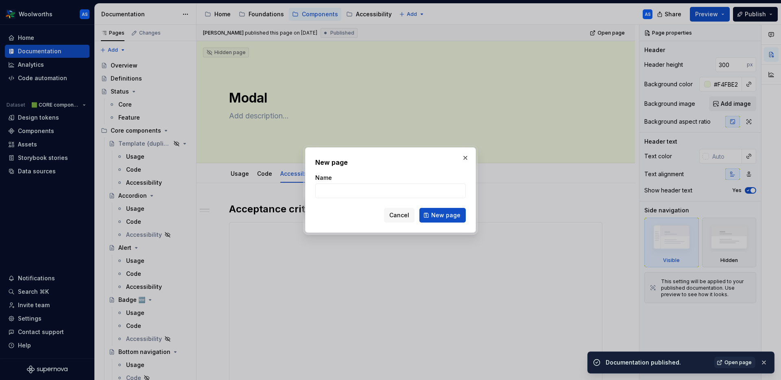
type textarea "*"
type input "Ro"
type textarea "*"
type input "Roaf"
type textarea "*"
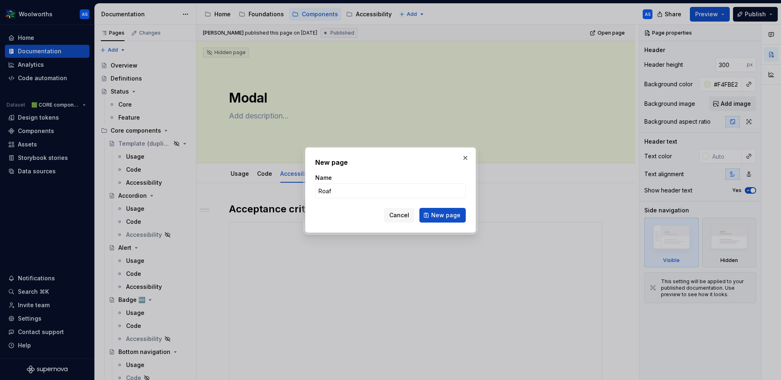
type input "Roa"
type textarea "*"
type input "Roadmap"
click button "New page" at bounding box center [443, 215] width 46 height 15
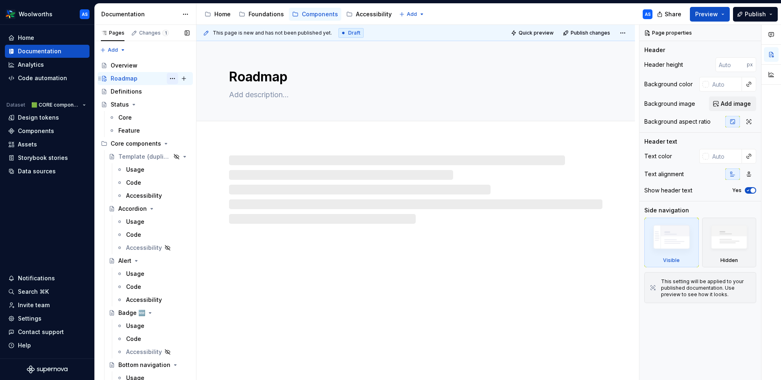
click at [170, 78] on button "Page tree" at bounding box center [172, 78] width 11 height 11
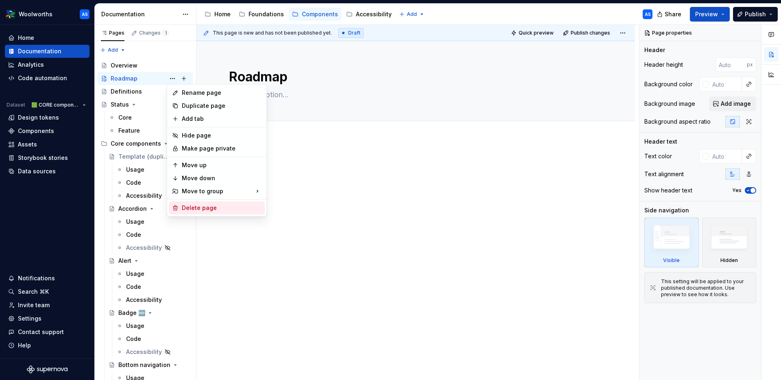
click at [191, 206] on div "Delete page" at bounding box center [222, 208] width 80 height 8
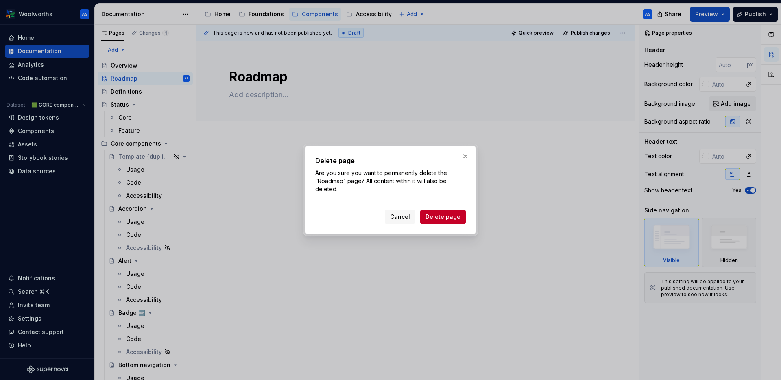
click at [433, 214] on span "Delete page" at bounding box center [443, 217] width 35 height 8
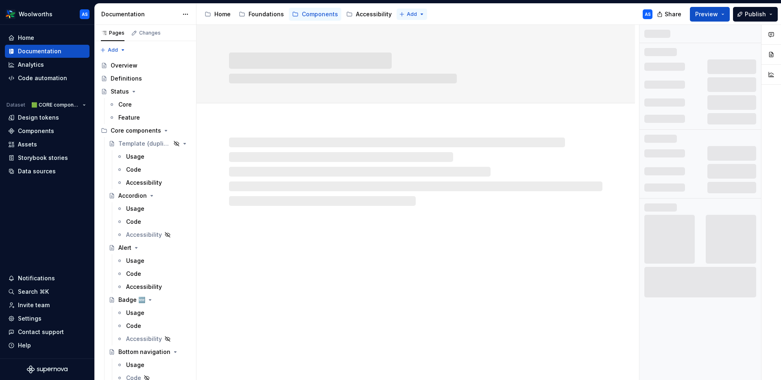
click at [412, 15] on html "Woolworths AS Home Documentation Analytics Code automation Dataset 🟩 CORE compo…" at bounding box center [390, 190] width 781 height 380
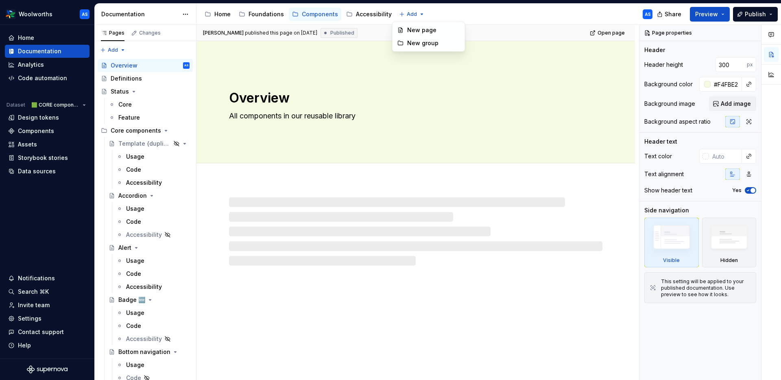
click at [490, 29] on html "Woolworths AS Home Documentation Analytics Code automation Dataset 🟩 CORE compo…" at bounding box center [390, 190] width 781 height 380
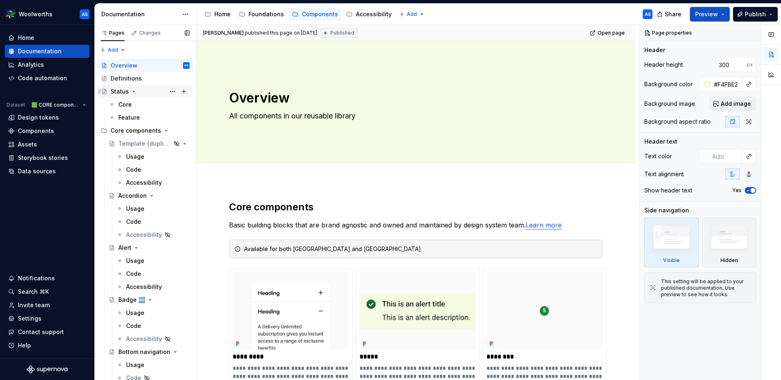
click at [120, 89] on div "Status" at bounding box center [120, 91] width 18 height 8
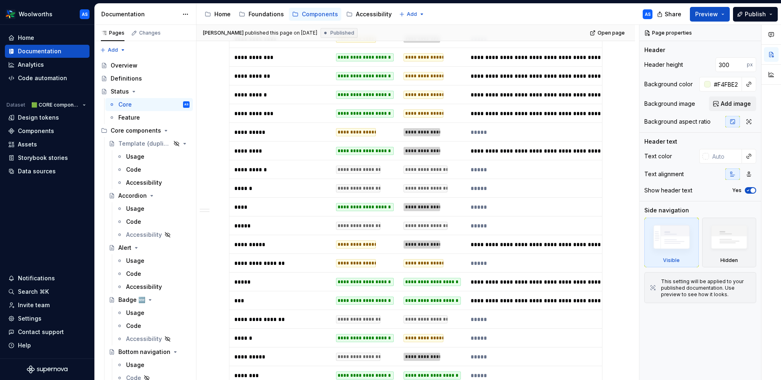
scroll to position [747, 0]
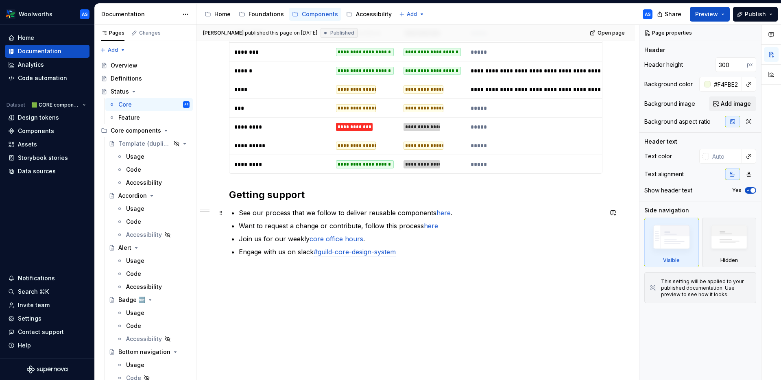
click at [463, 212] on p "See our process that we follow to deliver reusable components here ." at bounding box center [421, 213] width 364 height 10
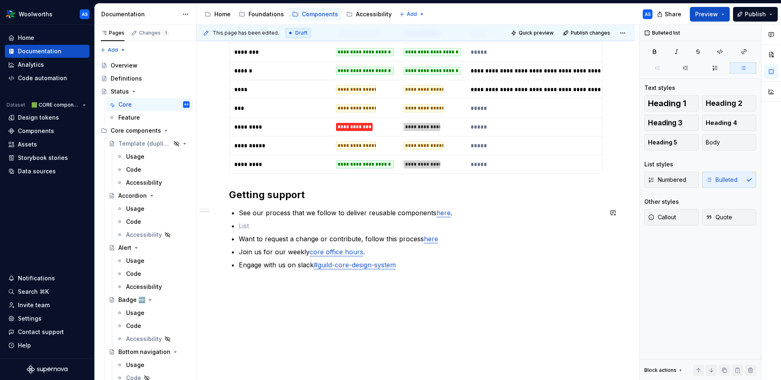
type textarea "*"
click at [313, 226] on p "See our backlog and roadmap" at bounding box center [421, 226] width 364 height 10
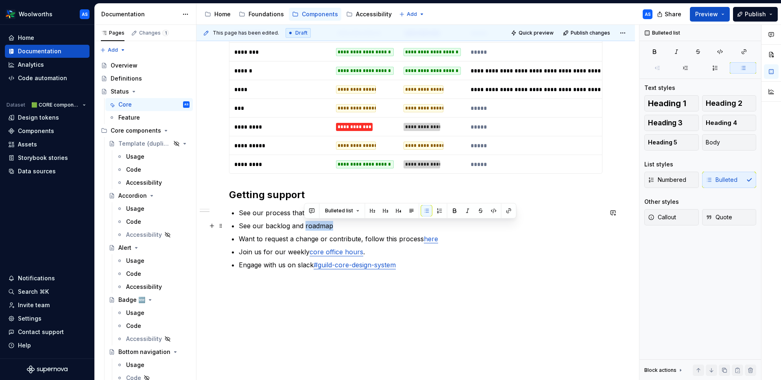
click at [313, 226] on p "See our backlog and roadmap" at bounding box center [421, 226] width 364 height 10
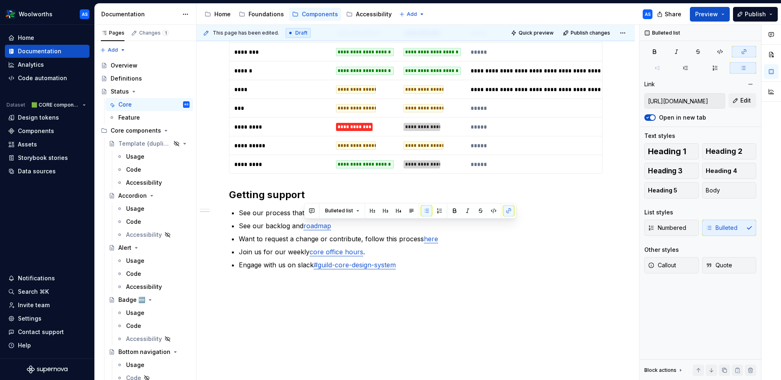
scroll to position [760, 0]
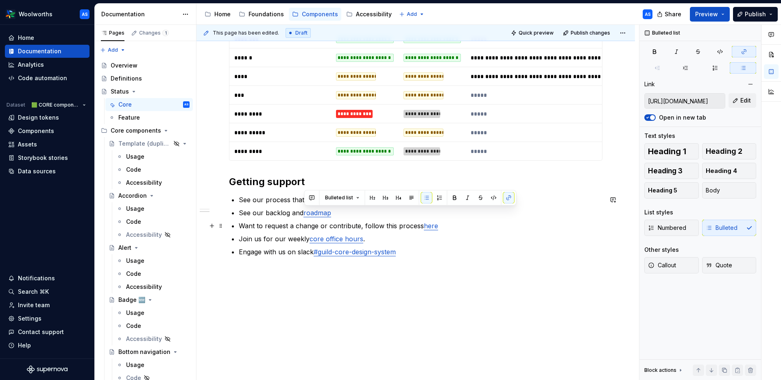
click at [273, 215] on p "See our backlog and roadmap" at bounding box center [421, 213] width 364 height 10
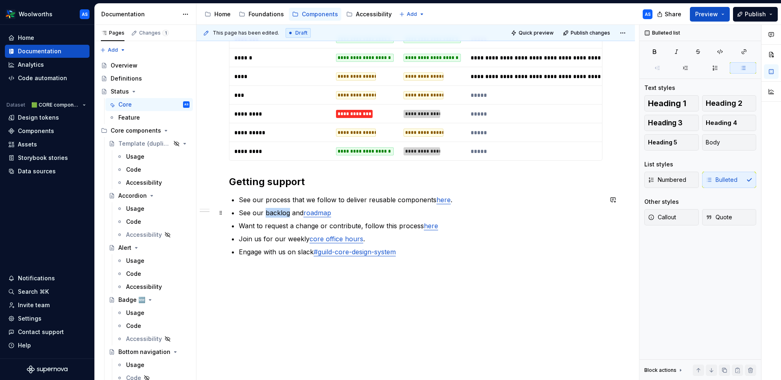
click at [273, 215] on p "See our backlog and roadmap" at bounding box center [421, 213] width 364 height 10
click at [348, 214] on p "See our backlog and roadmap" at bounding box center [421, 213] width 364 height 10
click at [316, 213] on link "roadmap" at bounding box center [314, 213] width 28 height 8
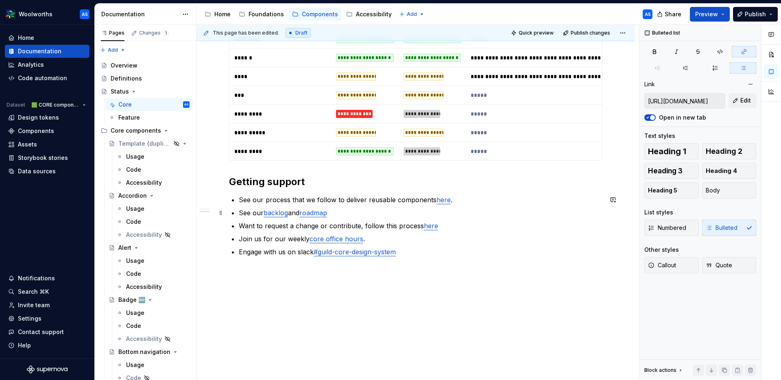
click at [374, 216] on p "See our backlog and roadmap" at bounding box center [421, 213] width 364 height 10
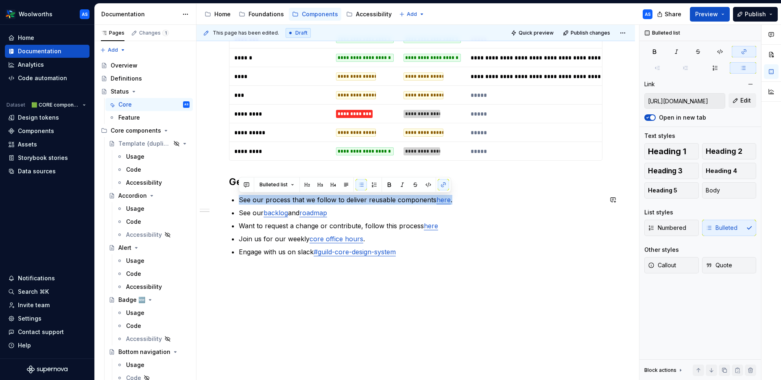
drag, startPoint x: 236, startPoint y: 192, endPoint x: 213, endPoint y: 192, distance: 22.4
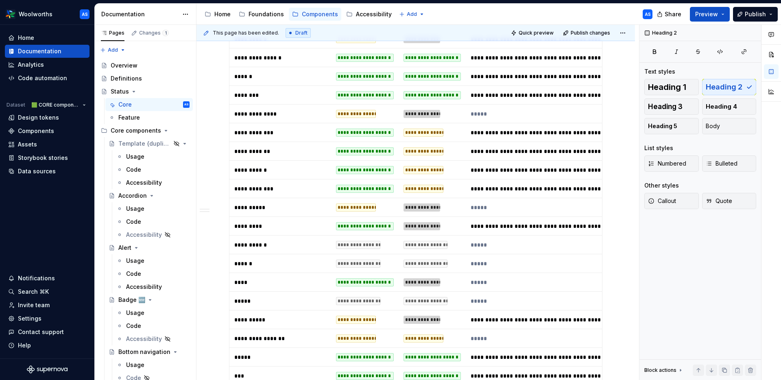
scroll to position [747, 0]
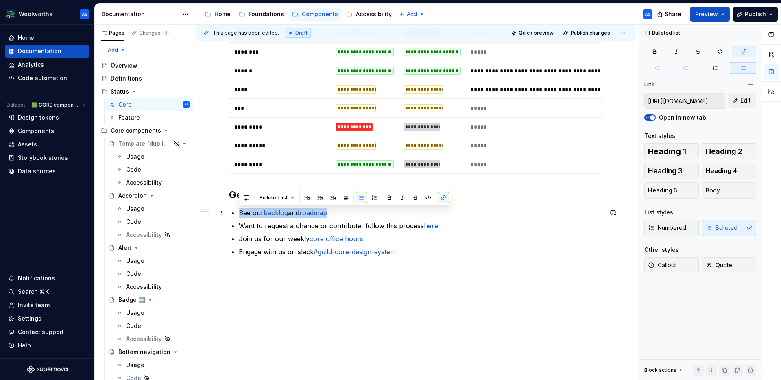
drag, startPoint x: 254, startPoint y: 212, endPoint x: 238, endPoint y: 211, distance: 15.1
click at [239, 211] on p "See our backlog and roadmap" at bounding box center [421, 213] width 364 height 10
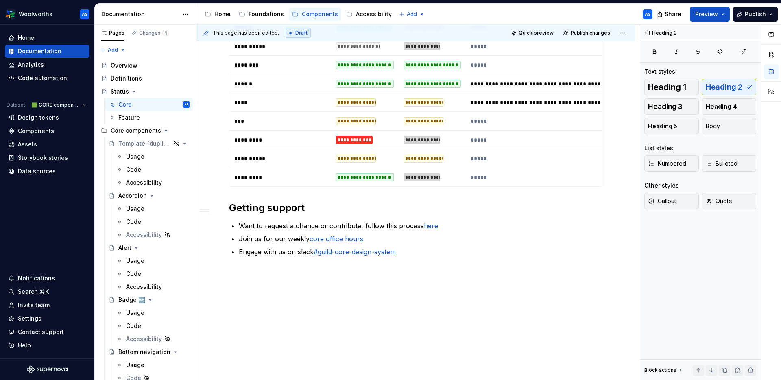
scroll to position [0, 0]
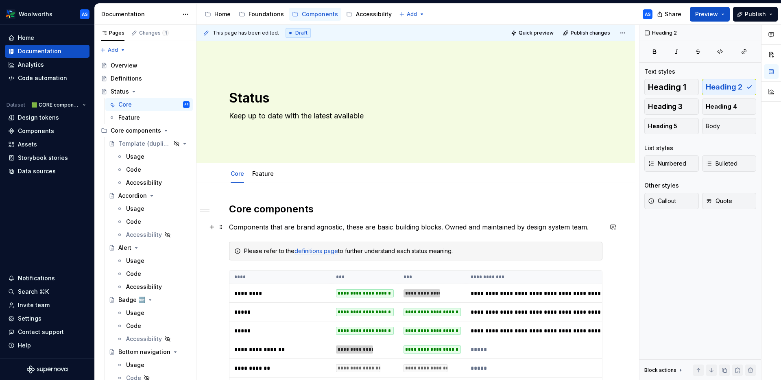
click at [595, 228] on p "Components that are brand agnostic, these are basic building blocks. Owned and …" at bounding box center [416, 227] width 374 height 10
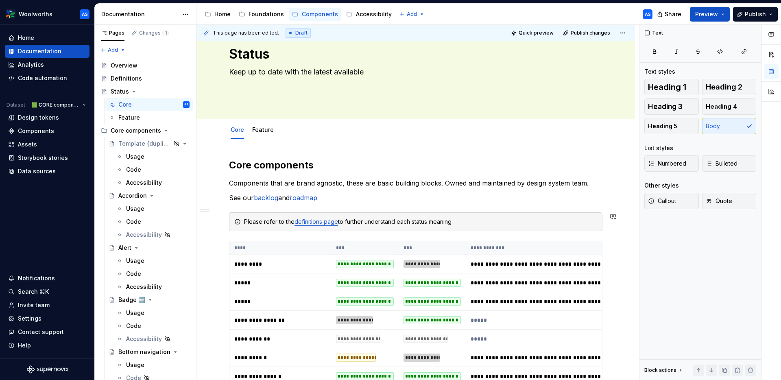
scroll to position [52, 0]
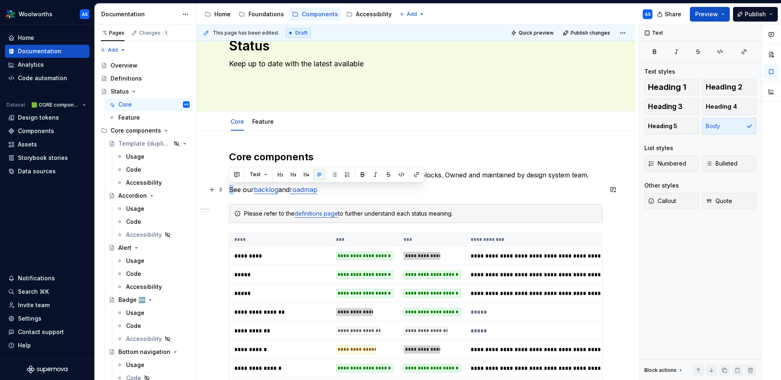
drag, startPoint x: 232, startPoint y: 190, endPoint x: 227, endPoint y: 190, distance: 5.7
click at [395, 191] on p "For more information see our backlog and roadmap" at bounding box center [416, 190] width 374 height 10
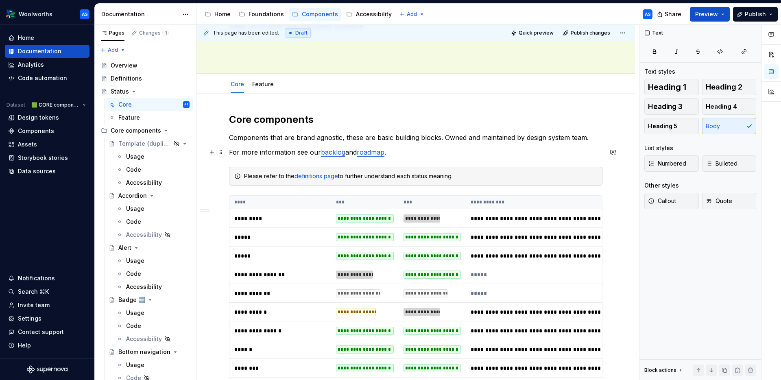
scroll to position [89, 0]
click at [446, 139] on p "Components that are brand agnostic, these are basic building blocks. Owned and …" at bounding box center [416, 138] width 374 height 10
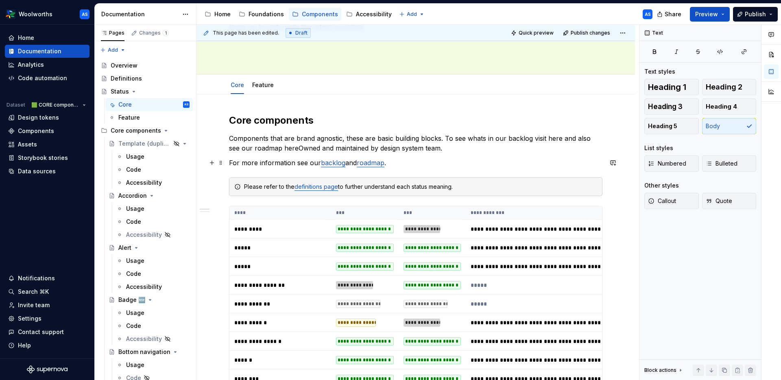
click at [372, 162] on link "roadmap" at bounding box center [371, 163] width 28 height 8
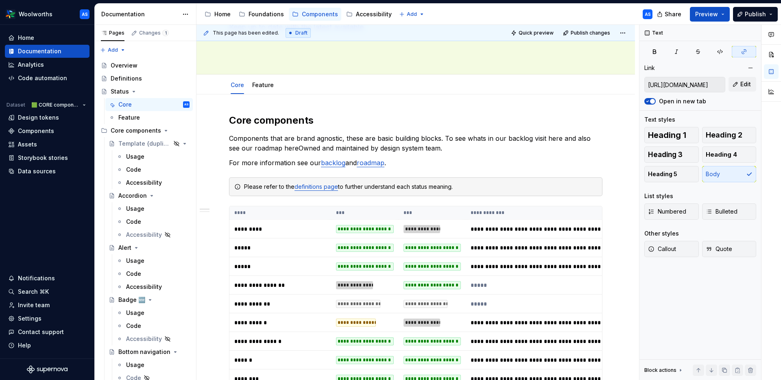
type textarea "*"
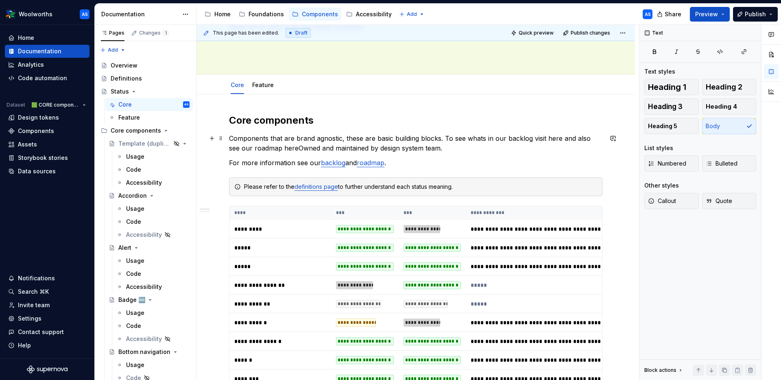
click at [284, 146] on p "Components that are brand agnostic, these are basic building blocks. To see wha…" at bounding box center [416, 143] width 374 height 20
click at [278, 149] on p "Components that are brand agnostic, these are basic building blocks. To see wha…" at bounding box center [416, 143] width 374 height 20
drag, startPoint x: 284, startPoint y: 148, endPoint x: 454, endPoint y: 151, distance: 169.7
click at [456, 151] on p "Components that are brand agnostic, these are basic building blocks. To see wha…" at bounding box center [416, 143] width 374 height 20
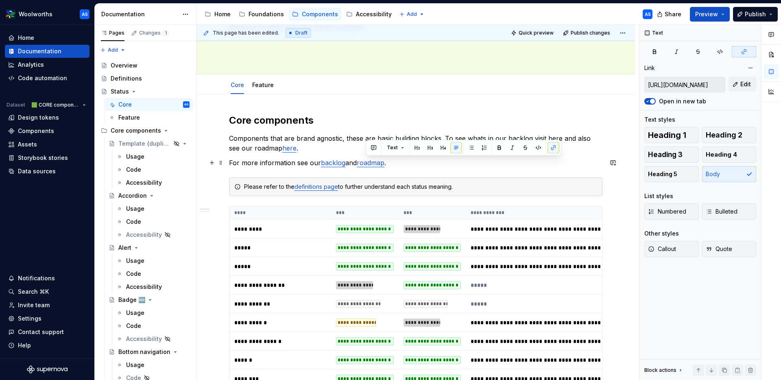
type input "https://woolworthsdigital.atlassian.net/jira/software/c/projects/GFEEF/boards/3…"
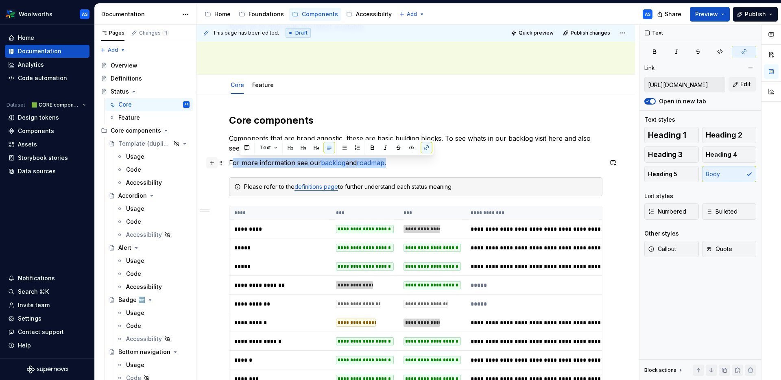
drag, startPoint x: 270, startPoint y: 162, endPoint x: 216, endPoint y: 160, distance: 54.6
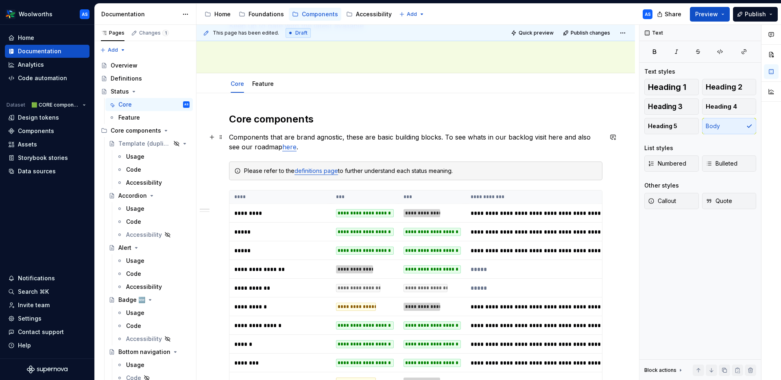
click at [254, 148] on p "Components that are brand agnostic, these are basic building blocks. To see wha…" at bounding box center [416, 142] width 374 height 20
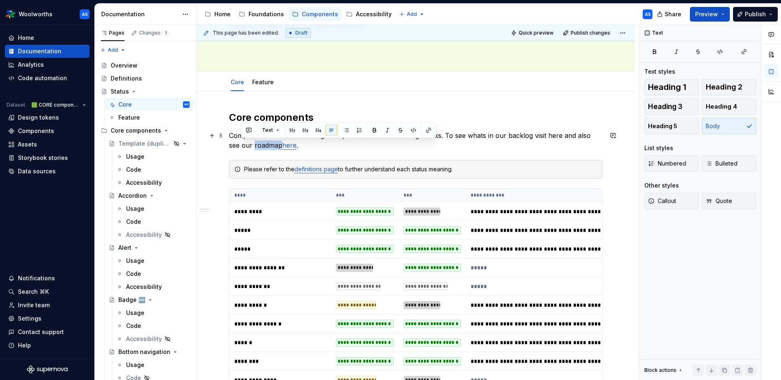
click at [254, 148] on p "Components that are brand agnostic, these are basic building blocks. To see wha…" at bounding box center [416, 141] width 374 height 20
click at [305, 150] on p "Components that are brand agnostic, these are basic building blocks. To see wha…" at bounding box center [416, 141] width 374 height 20
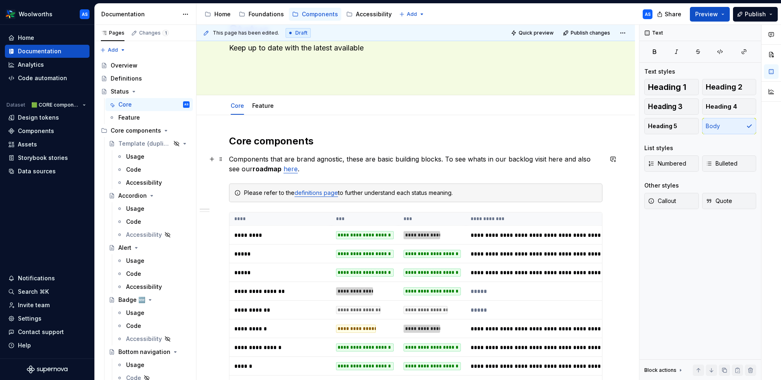
click at [284, 170] on link "here" at bounding box center [291, 169] width 14 height 8
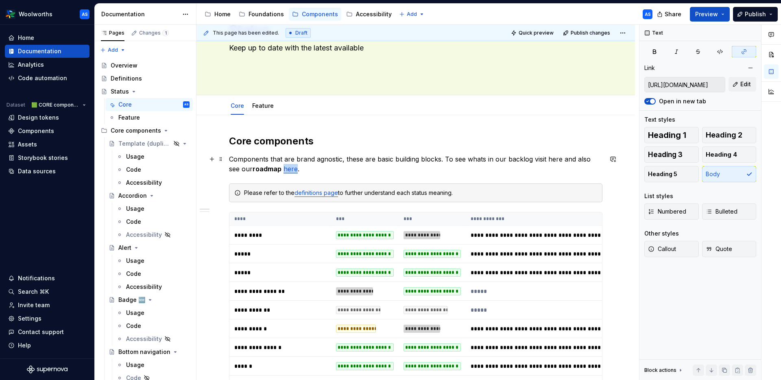
click at [284, 170] on link "here" at bounding box center [291, 169] width 14 height 8
click at [293, 171] on p "Components that are brand agnostic, these are basic building blocks. To see wha…" at bounding box center [416, 164] width 374 height 20
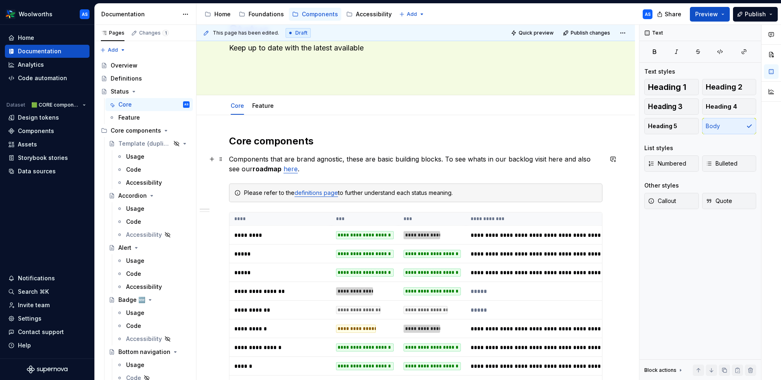
click at [289, 169] on p "Components that are brand agnostic, these are basic building blocks. To see wha…" at bounding box center [416, 164] width 374 height 20
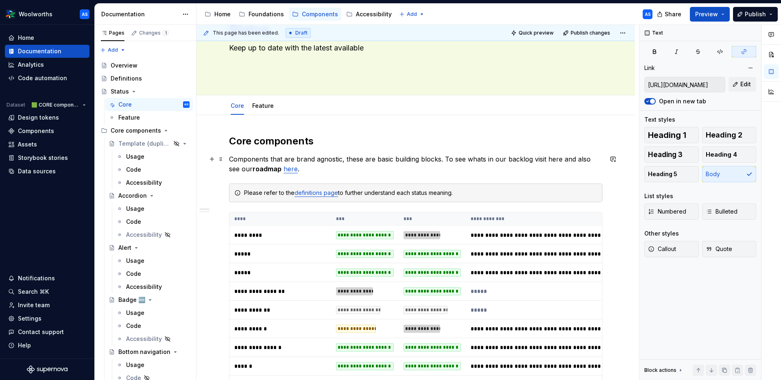
click at [284, 169] on link "here" at bounding box center [291, 169] width 14 height 8
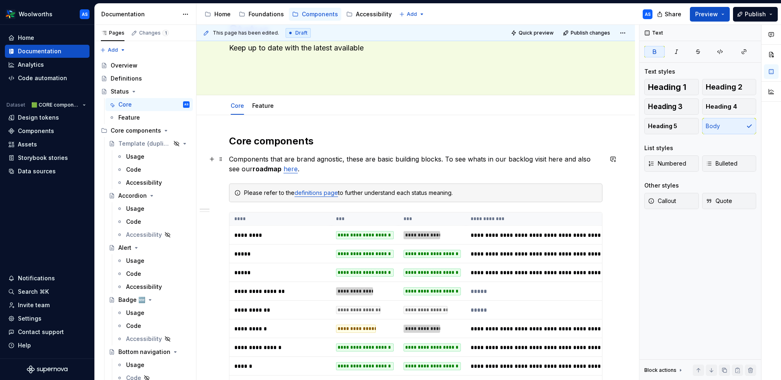
click at [260, 170] on strong "roadmap" at bounding box center [267, 169] width 29 height 8
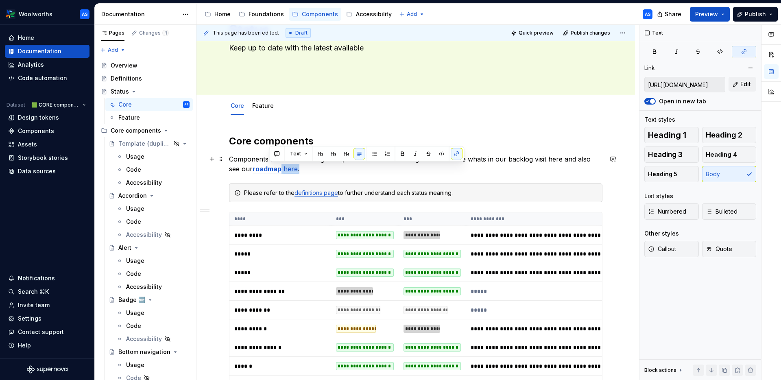
drag, startPoint x: 303, startPoint y: 169, endPoint x: 268, endPoint y: 171, distance: 35.1
click at [268, 171] on p "Components that are brand agnostic, these are basic building blocks. To see wha…" at bounding box center [416, 164] width 374 height 20
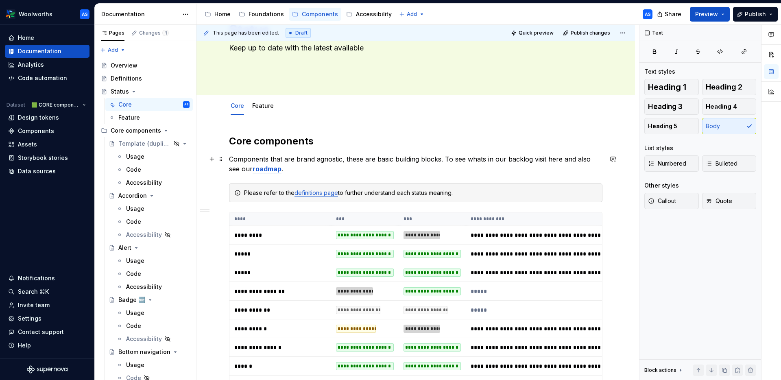
drag, startPoint x: 495, startPoint y: 159, endPoint x: 490, endPoint y: 168, distance: 9.6
click at [453, 157] on p "Components that are brand agnostic, these are basic building blocks. To see wha…" at bounding box center [416, 164] width 374 height 20
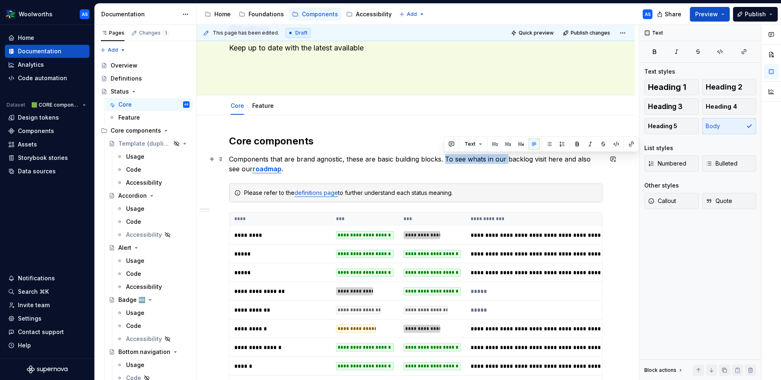
drag, startPoint x: 505, startPoint y: 160, endPoint x: 444, endPoint y: 158, distance: 61.5
click at [444, 158] on p "Components that are brand agnostic, these are basic building blocks. To see wha…" at bounding box center [416, 164] width 374 height 20
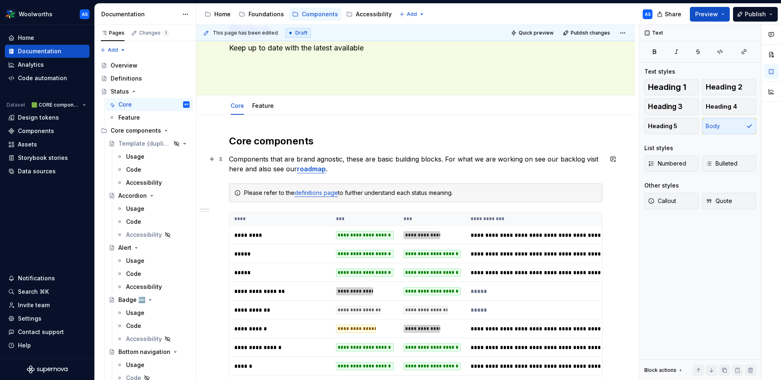
click at [559, 162] on p "Components that are brand agnostic, these are basic building blocks. For what w…" at bounding box center [416, 164] width 374 height 20
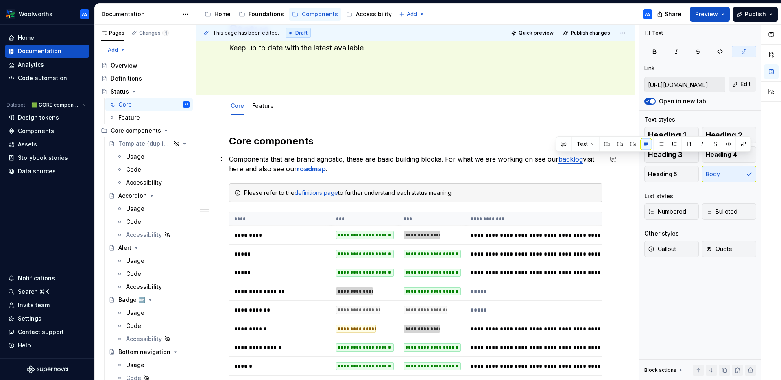
click at [584, 160] on p "Components that are brand agnostic, these are basic building blocks. For what w…" at bounding box center [416, 164] width 374 height 20
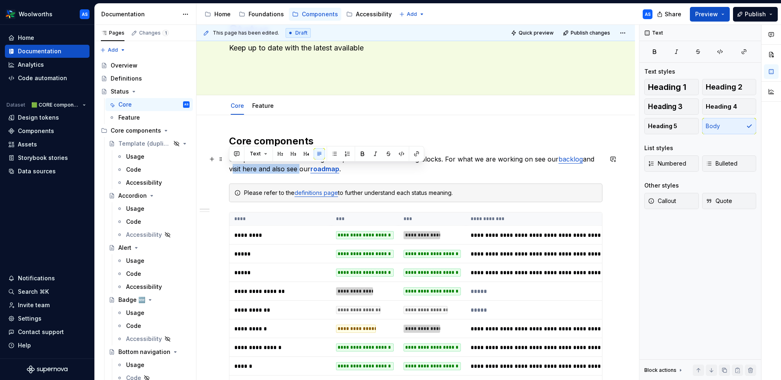
drag, startPoint x: 298, startPoint y: 170, endPoint x: 230, endPoint y: 171, distance: 68.4
click at [230, 171] on p "Components that are brand agnostic, these are basic building blocks. For what w…" at bounding box center [416, 164] width 374 height 20
click at [310, 170] on p "Components that are brand agnostic, these are basic building blocks. For what w…" at bounding box center [416, 164] width 374 height 20
click at [565, 160] on link "backlog" at bounding box center [571, 159] width 24 height 8
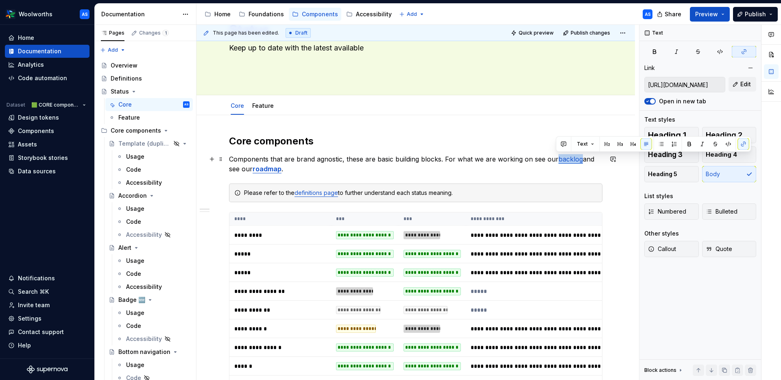
click at [565, 160] on link "backlog" at bounding box center [571, 159] width 24 height 8
drag, startPoint x: 528, startPoint y: 170, endPoint x: 470, endPoint y: 158, distance: 58.7
click at [527, 170] on p "Components that are brand agnostic, these are basic building blocks. For what w…" at bounding box center [416, 164] width 374 height 20
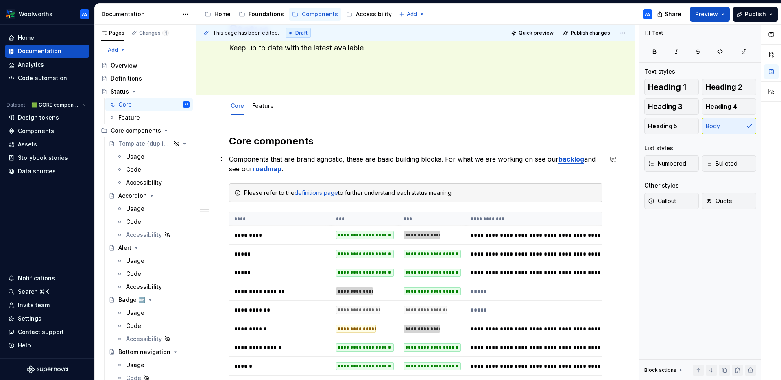
click at [444, 157] on p "Components that are brand agnostic, these are basic building blocks. For what w…" at bounding box center [416, 164] width 374 height 20
click at [229, 158] on p "Components that are brand agnostic, these are basic building blocks. For what w…" at bounding box center [416, 164] width 374 height 20
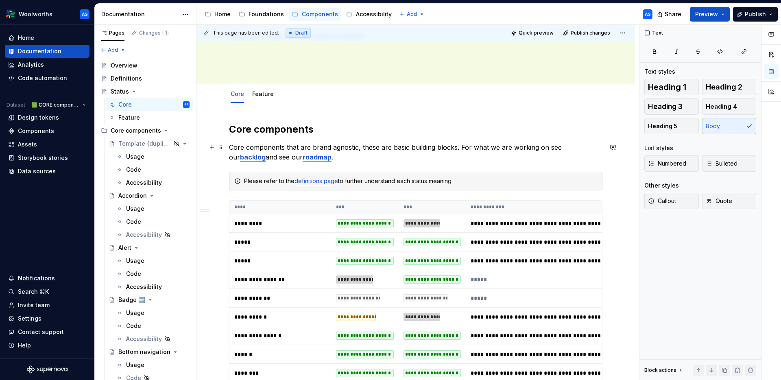
click at [459, 147] on p "Core components that are brand agnostic, these are basic building blocks. For w…" at bounding box center [416, 152] width 374 height 20
click at [463, 155] on p "Core components that are brand agnostic, these are basic building blocks and is…" at bounding box center [416, 152] width 374 height 20
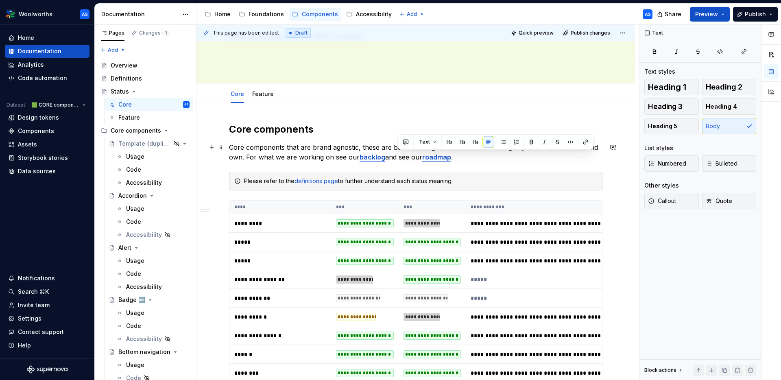
drag, startPoint x: 420, startPoint y: 158, endPoint x: 399, endPoint y: 157, distance: 21.6
click at [399, 157] on p "Core components that are brand agnostic, these are basic building blocks and is…" at bounding box center [416, 152] width 374 height 20
click at [463, 160] on p "Core components that are brand agnostic, these are basic building blocks and is…" at bounding box center [416, 152] width 374 height 20
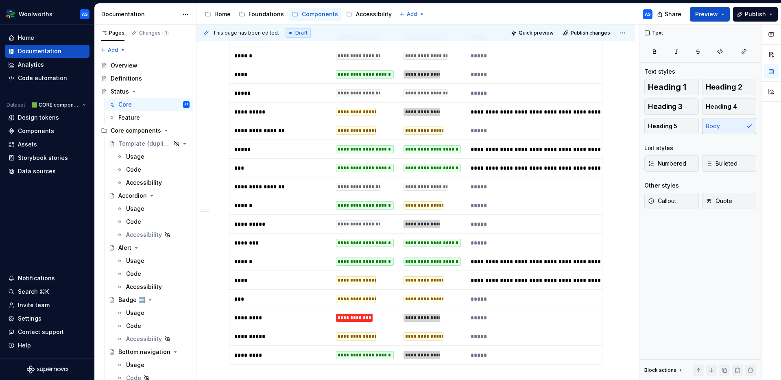
scroll to position [662, 0]
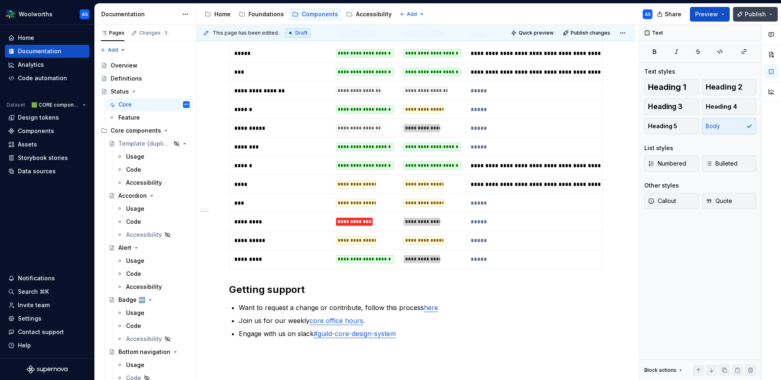
click at [700, 15] on span "Publish" at bounding box center [755, 14] width 21 height 8
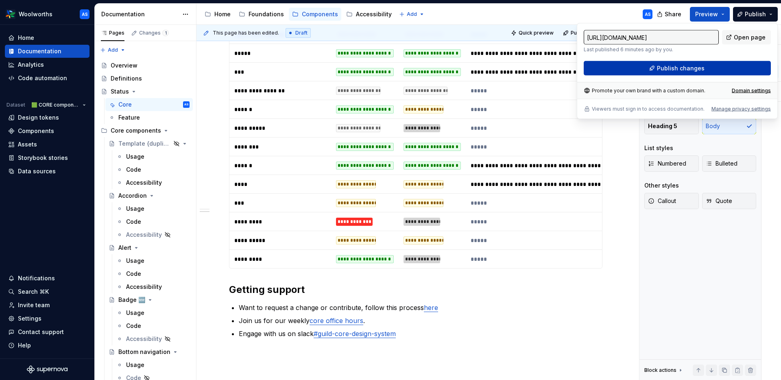
click at [700, 67] on span "Publish changes" at bounding box center [681, 68] width 48 height 8
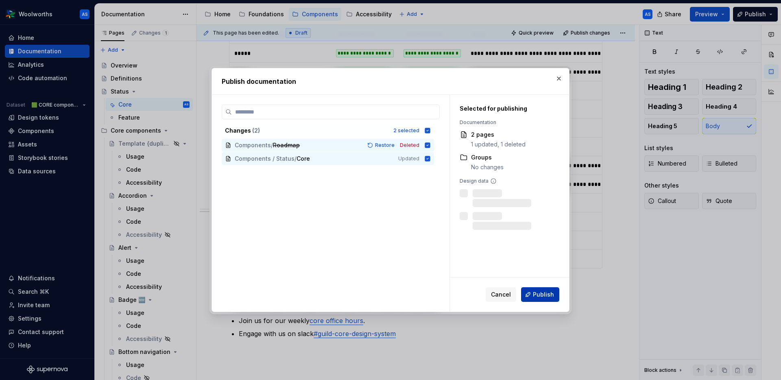
click at [544, 291] on span "Publish" at bounding box center [543, 295] width 21 height 8
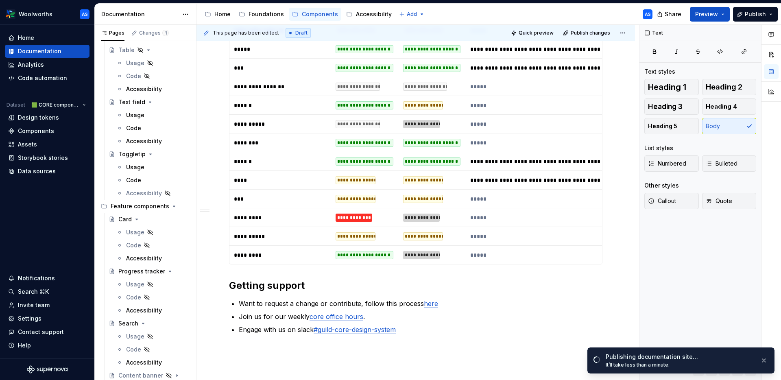
scroll to position [676, 0]
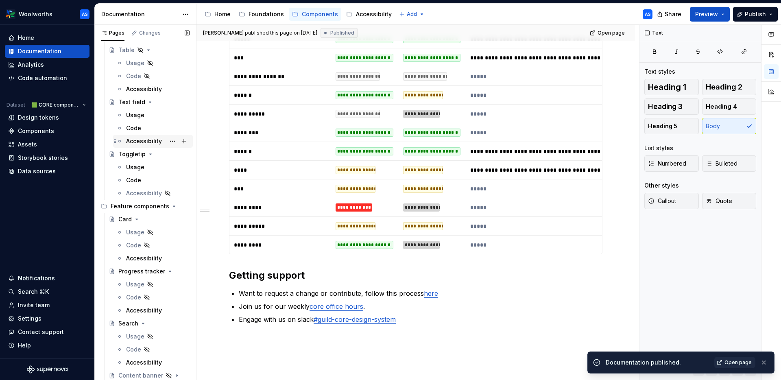
click at [263, 11] on div "Foundations" at bounding box center [266, 14] width 35 height 8
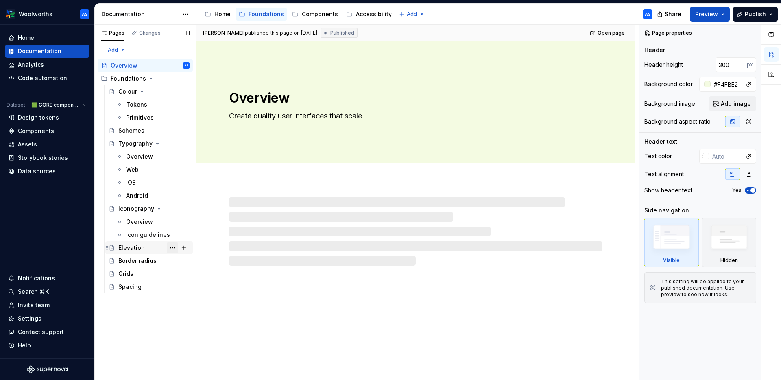
click at [173, 245] on button "Page tree" at bounding box center [172, 247] width 11 height 11
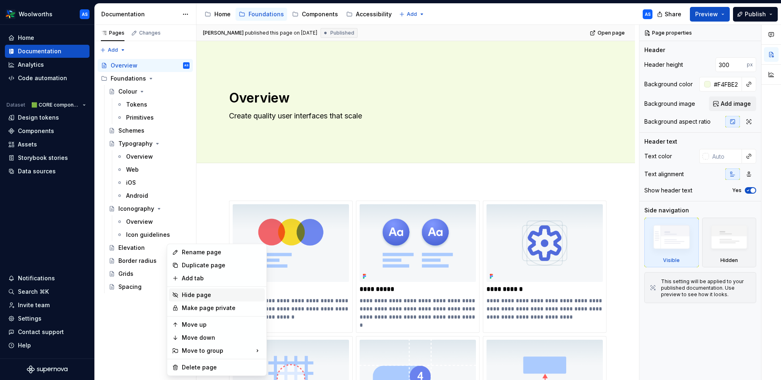
click at [209, 292] on div "Hide page" at bounding box center [222, 295] width 80 height 8
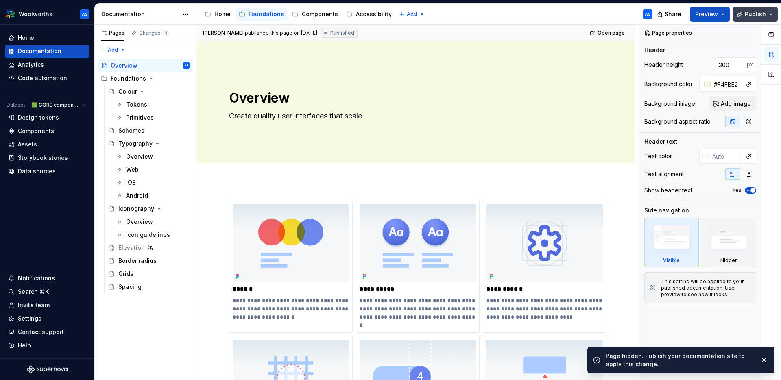
click at [700, 13] on span "Publish" at bounding box center [755, 14] width 21 height 8
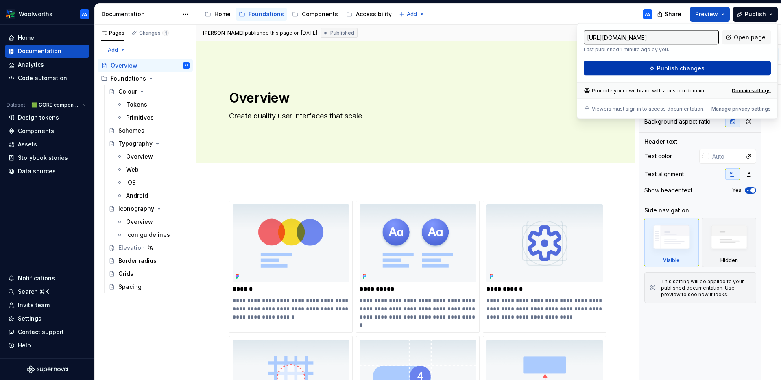
click at [700, 70] on span "Publish changes" at bounding box center [681, 68] width 48 height 8
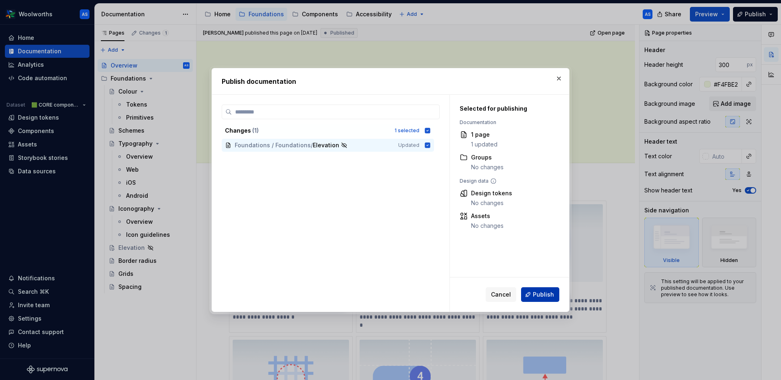
click at [546, 296] on span "Publish" at bounding box center [543, 295] width 21 height 8
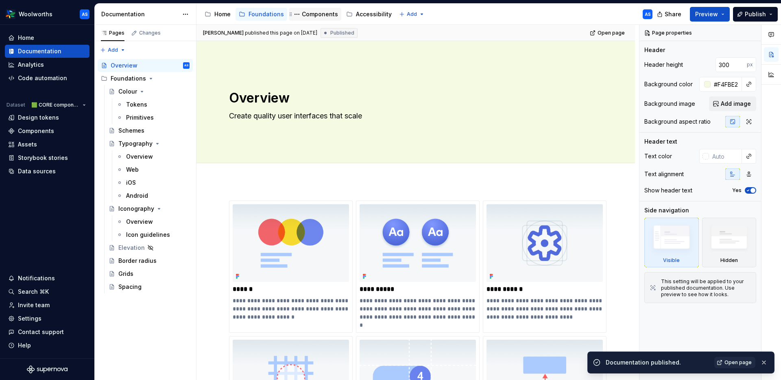
click at [318, 15] on div "Components" at bounding box center [320, 14] width 36 height 8
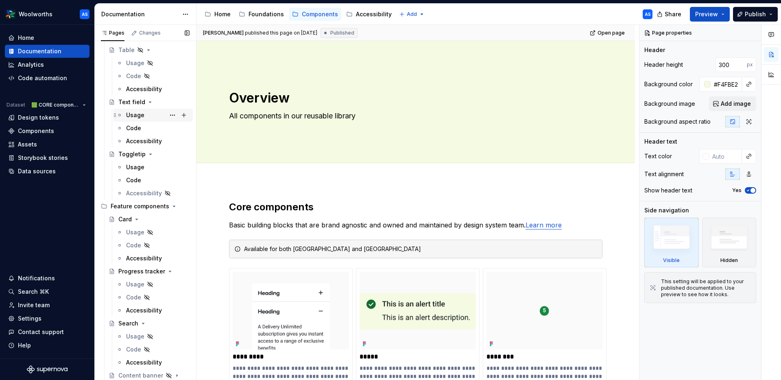
scroll to position [1180, 0]
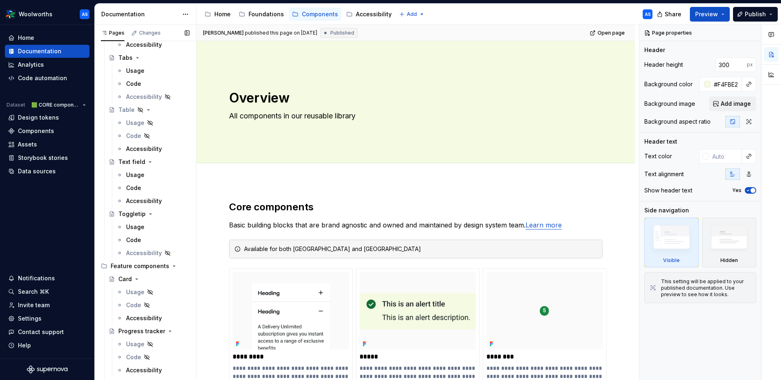
click at [0, 0] on button "Page tree" at bounding box center [0, 0] width 0 height 0
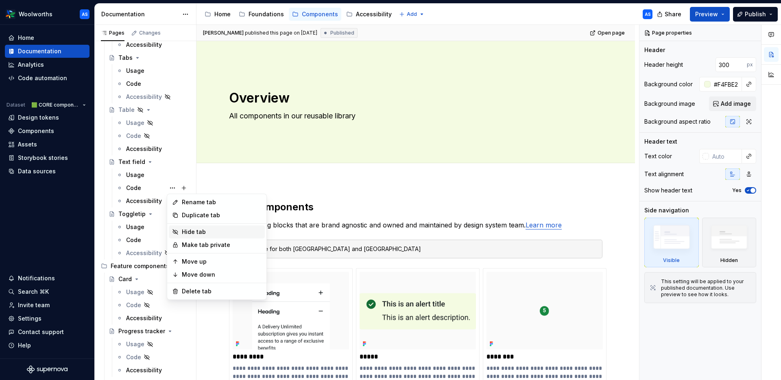
click at [200, 233] on div "Hide tab" at bounding box center [222, 232] width 80 height 8
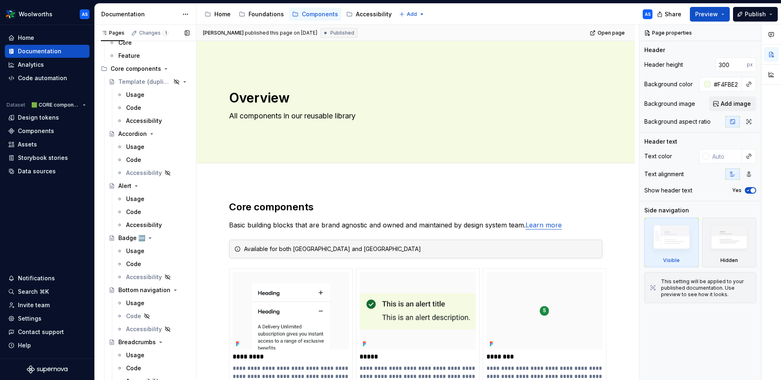
scroll to position [0, 0]
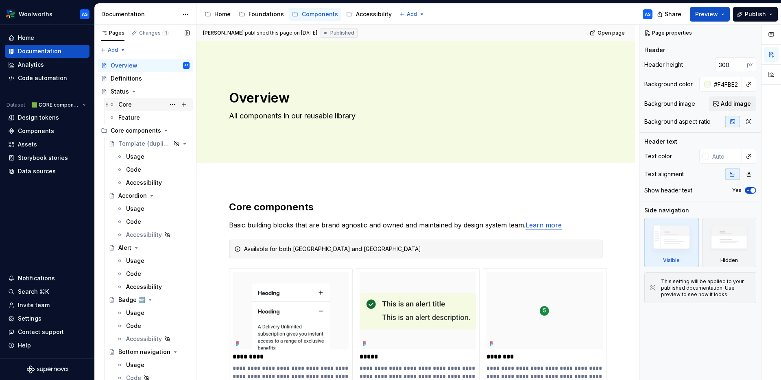
click at [134, 104] on div "Core" at bounding box center [153, 104] width 71 height 11
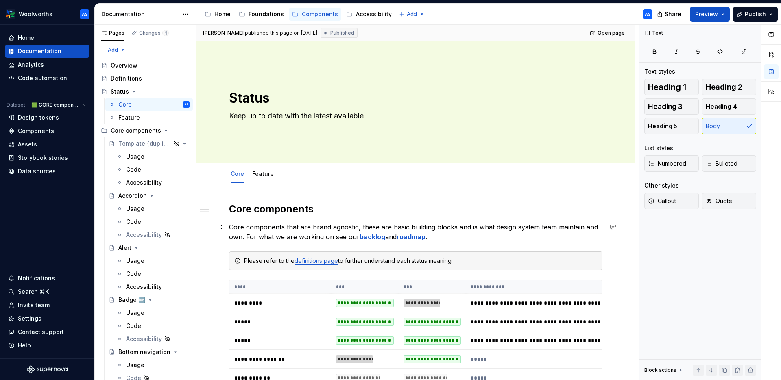
click at [453, 238] on p "Core components that are brand agnostic, these are basic building blocks and is…" at bounding box center [416, 232] width 374 height 20
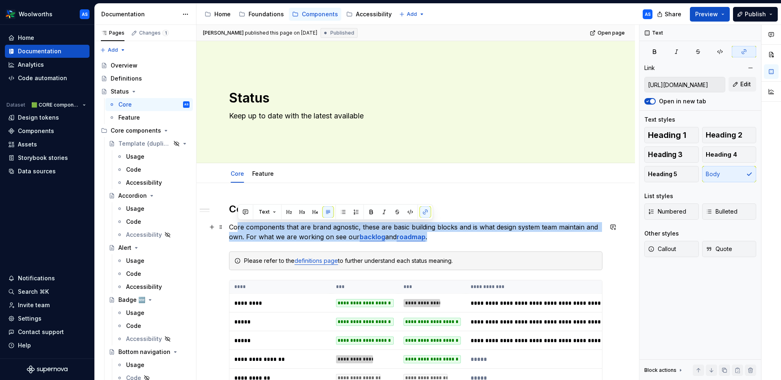
drag, startPoint x: 287, startPoint y: 229, endPoint x: 227, endPoint y: 231, distance: 59.8
copy p "Core components that are brand agnostic, these are basic building blocks and is…"
click at [46, 14] on html "Woolworths AS Home Documentation Analytics Code automation Dataset 🟩 CORE compo…" at bounding box center [390, 190] width 781 height 380
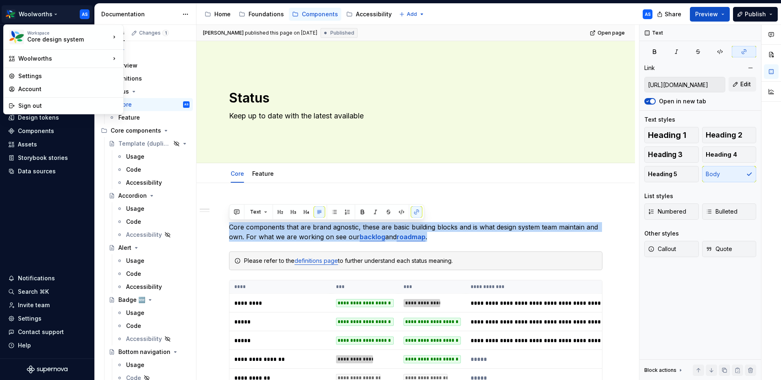
click at [275, 234] on html "Woolworths AS Home Documentation Analytics Code automation Dataset 🟩 CORE compo…" at bounding box center [390, 190] width 781 height 380
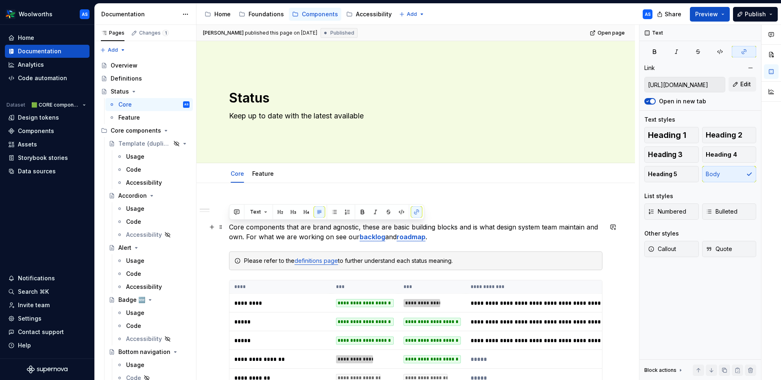
click at [287, 229] on p "Core components that are brand agnostic, these are basic building blocks and is…" at bounding box center [416, 232] width 374 height 20
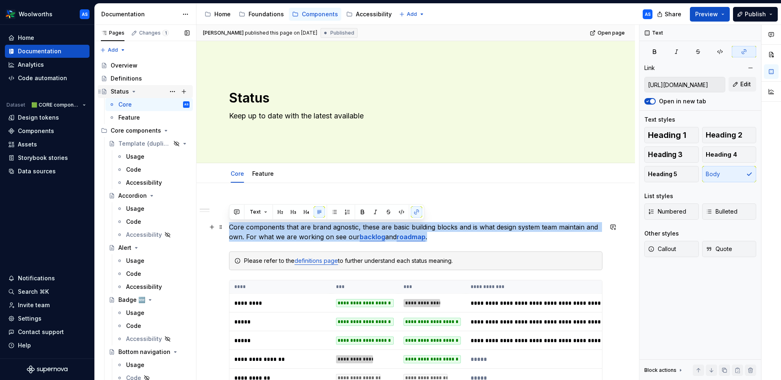
type textarea "*"
copy p "Core components that are brand agnostic, these are basic building blocks and is…"
click at [40, 11] on html "Woolworths AS Home Documentation Analytics Code automation Dataset 🟩 CORE compo…" at bounding box center [390, 190] width 781 height 380
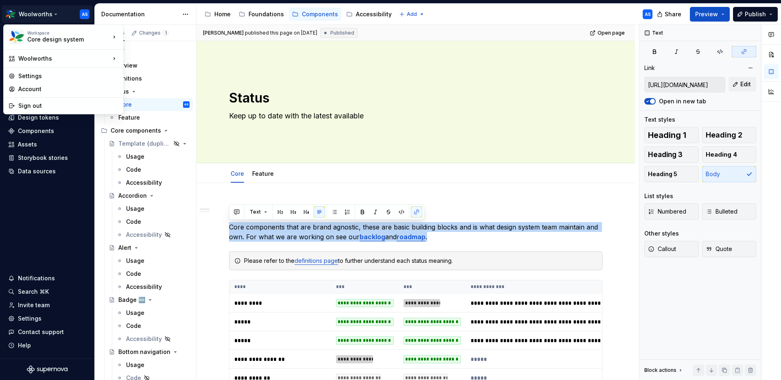
click at [311, 234] on html "Woolworths AS Home Documentation Analytics Code automation Dataset 🟩 CORE compo…" at bounding box center [390, 190] width 781 height 380
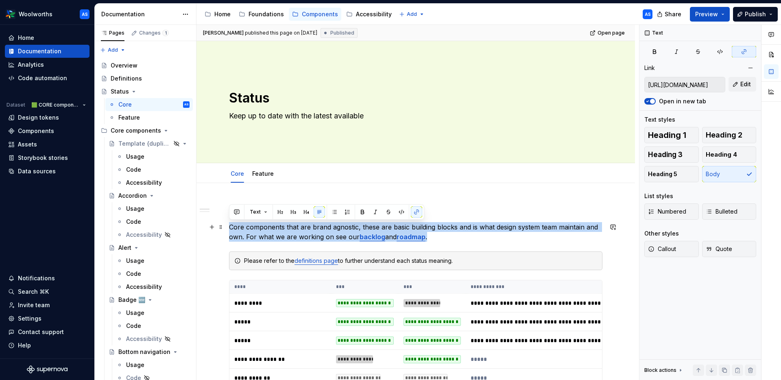
click at [324, 228] on p "Core components that are brand agnostic, these are basic building blocks and is…" at bounding box center [416, 232] width 374 height 20
copy p "Core components that are brand agnostic, these are basic building blocks and is…"
click at [42, 17] on html "Woolworths AS Home Documentation Analytics Code automation Dataset 🟩 CORE compo…" at bounding box center [390, 190] width 781 height 380
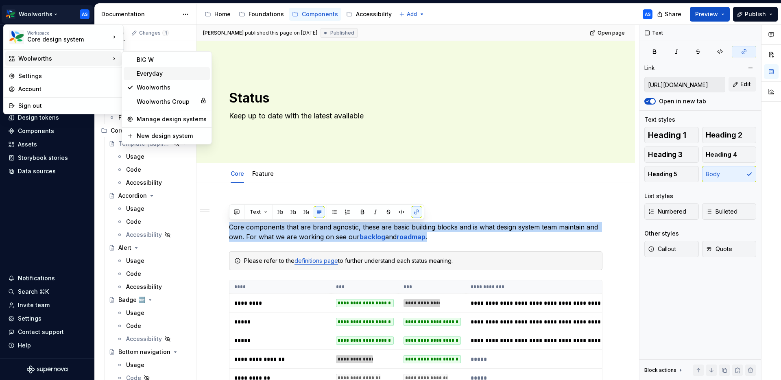
click at [160, 74] on div "Everyday" at bounding box center [172, 74] width 70 height 8
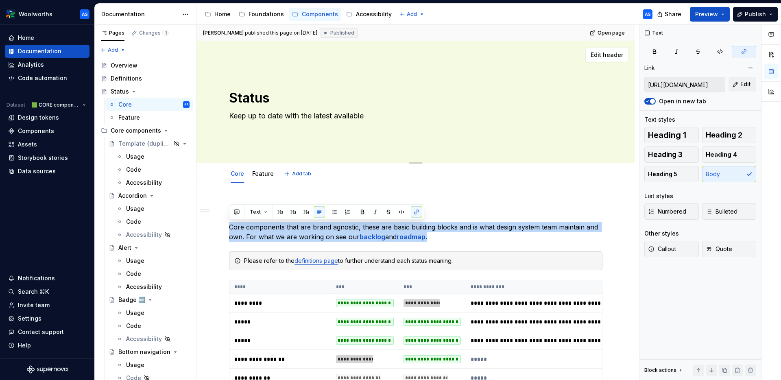
type textarea "*"
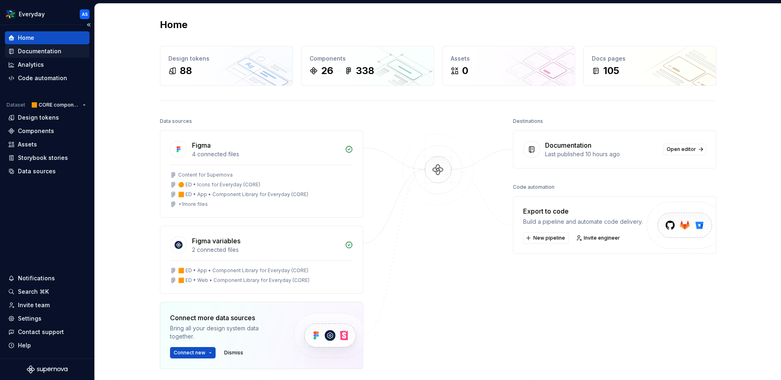
click at [46, 51] on div "Documentation" at bounding box center [40, 51] width 44 height 8
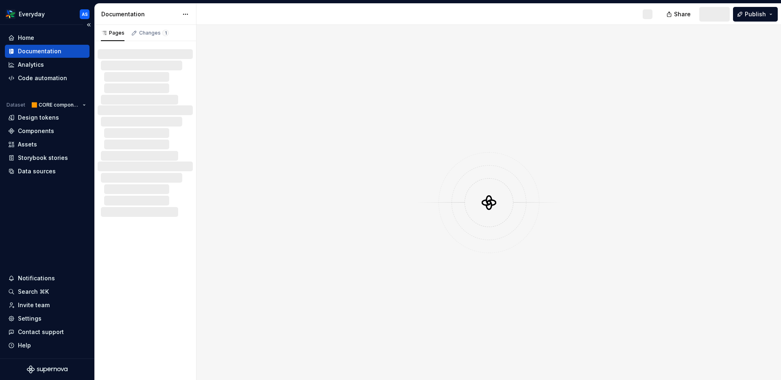
type textarea "*"
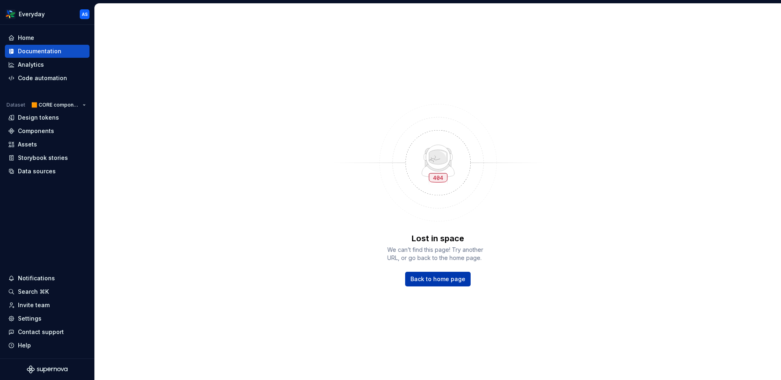
click at [449, 280] on span "Back to home page" at bounding box center [438, 279] width 55 height 8
